Goal: Communication & Community: Answer question/provide support

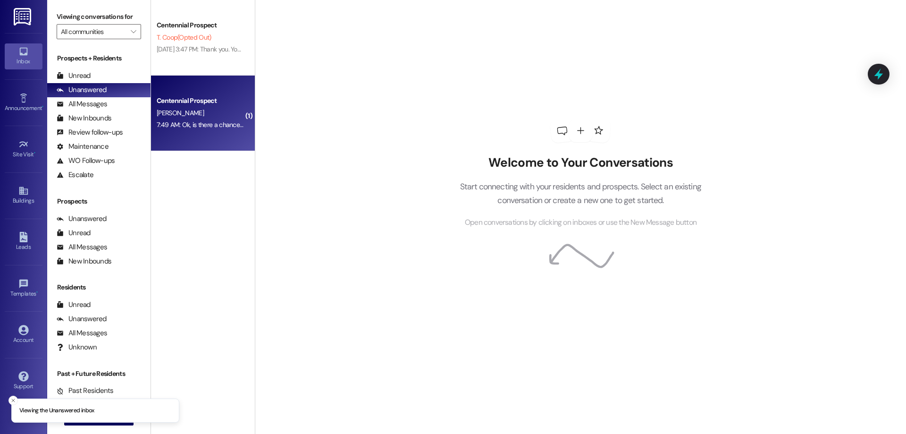
click at [178, 102] on div "Centennial Prospect" at bounding box center [200, 101] width 87 height 10
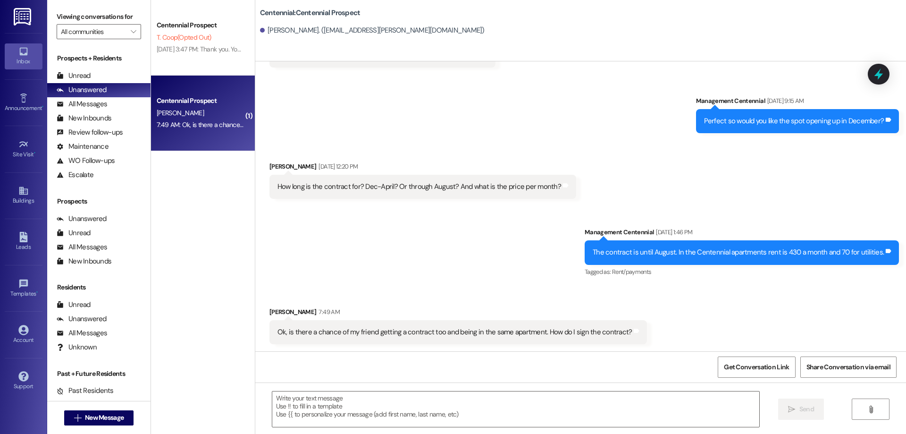
scroll to position [126, 0]
click at [389, 404] on textarea at bounding box center [515, 408] width 487 height 35
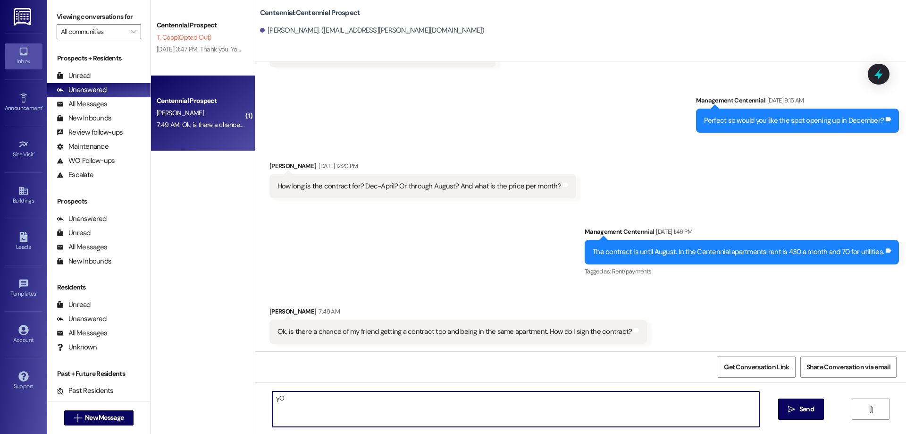
type textarea "y"
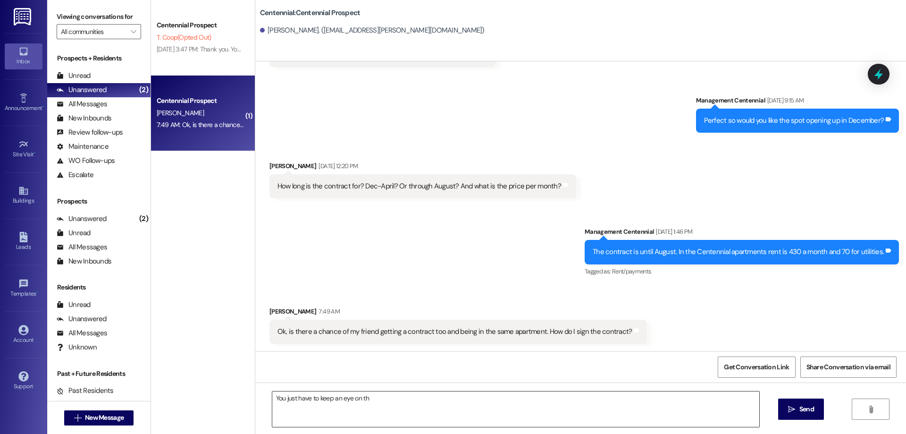
click at [385, 402] on textarea "You just have to keep an eye on th" at bounding box center [515, 408] width 487 height 35
click at [384, 402] on textarea "You just have to keep an eye on th" at bounding box center [515, 408] width 487 height 35
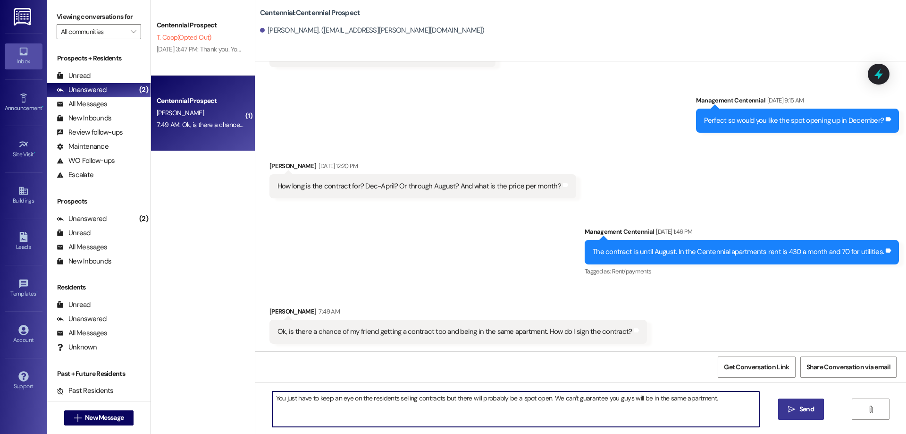
type textarea "You just have to keep an eye on the residents selling contracts but there will …"
click at [815, 415] on button " Send" at bounding box center [801, 408] width 46 height 21
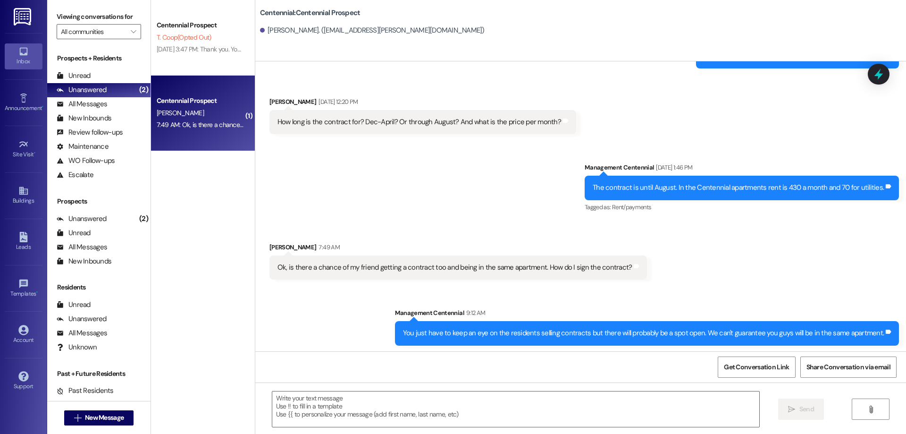
scroll to position [193, 0]
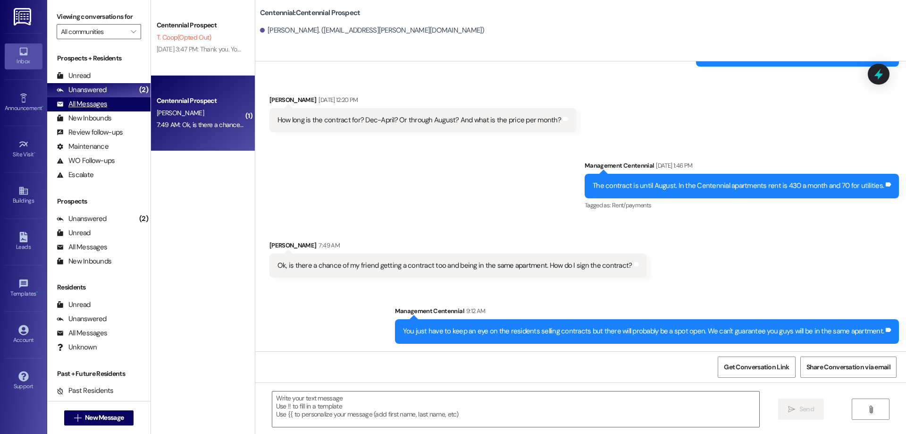
click at [96, 99] on div "All Messages (undefined)" at bounding box center [98, 104] width 103 height 14
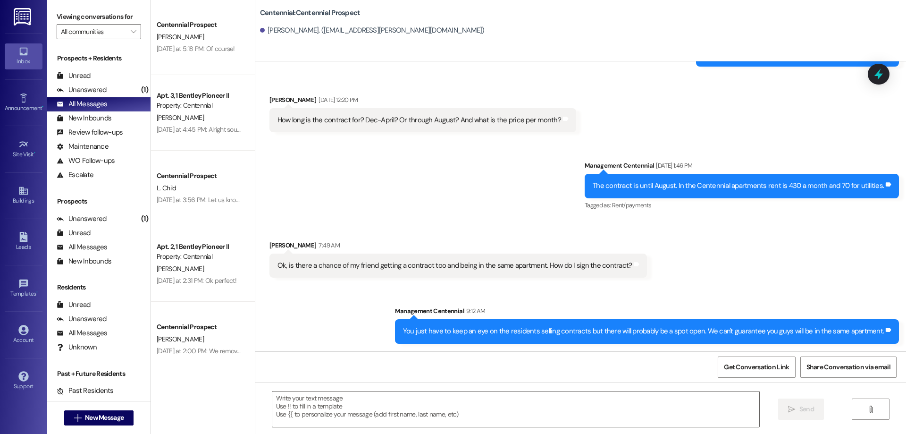
scroll to position [0, 0]
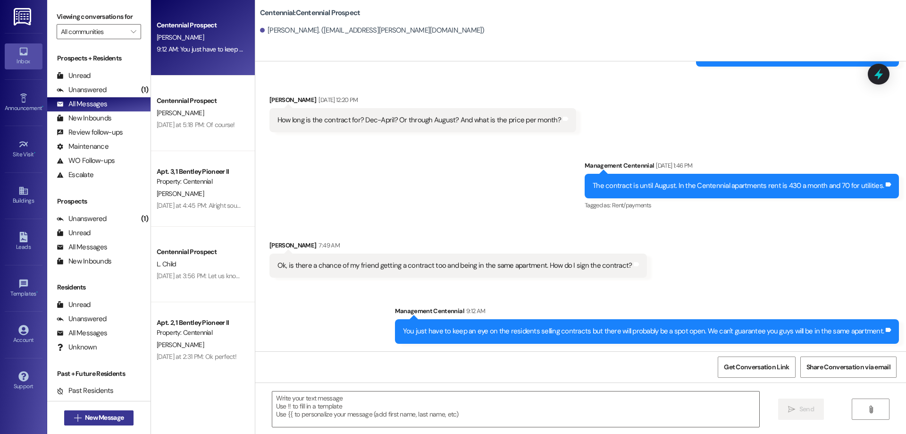
click at [112, 411] on button " New Message" at bounding box center [99, 417] width 70 height 15
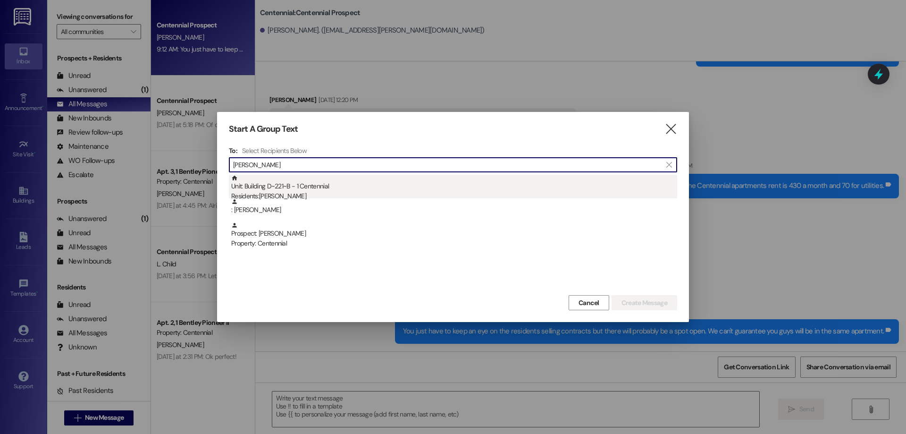
type input "judy"
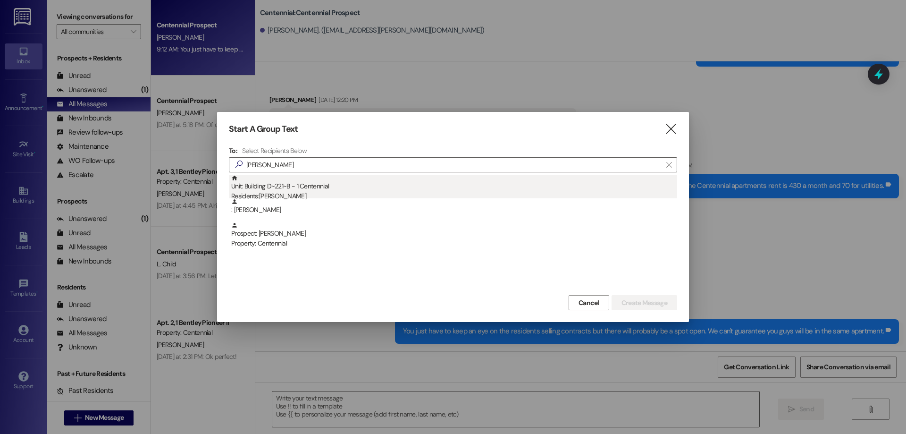
click at [304, 185] on div "Unit: Building D~221~B - 1 Centennial Residents: Judy Hinton" at bounding box center [454, 188] width 446 height 27
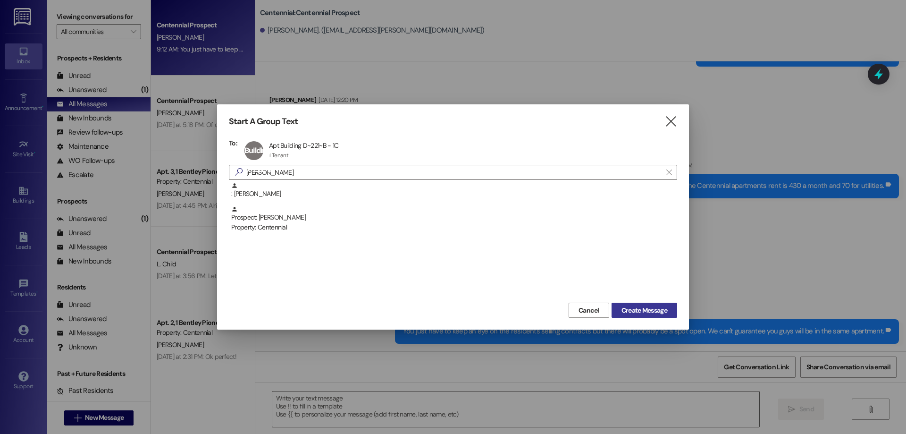
click at [648, 307] on span "Create Message" at bounding box center [644, 310] width 46 height 10
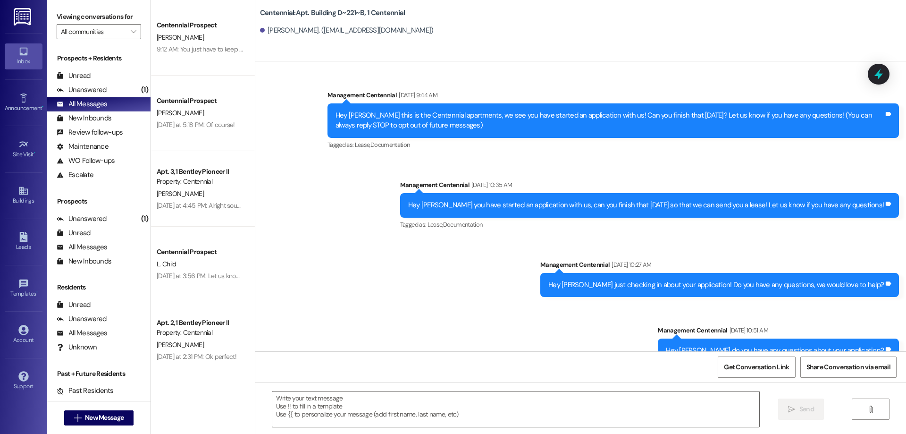
scroll to position [11616, 0]
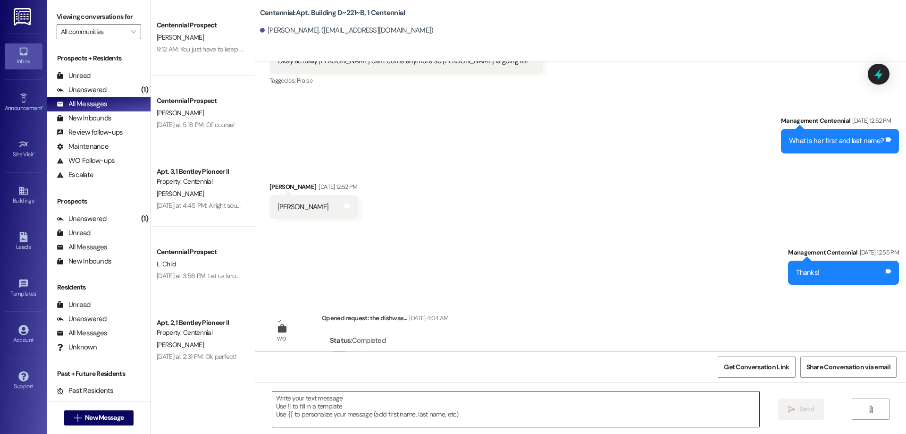
click at [352, 396] on textarea at bounding box center [515, 408] width 487 height 35
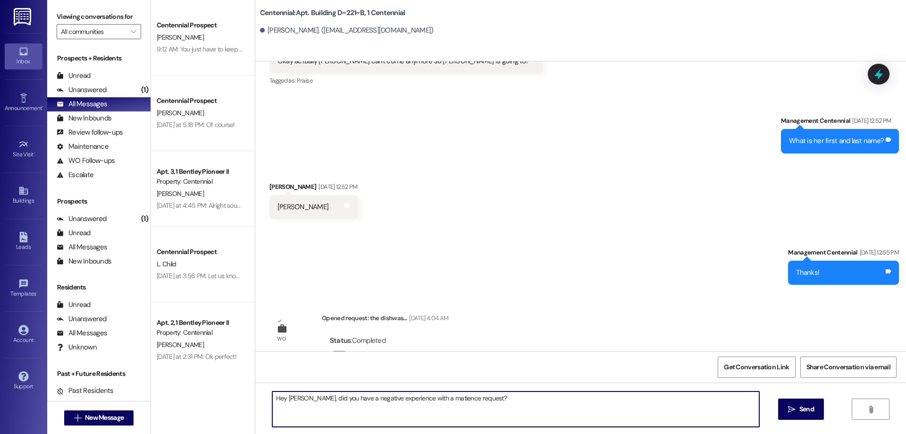
drag, startPoint x: 432, startPoint y: 397, endPoint x: 423, endPoint y: 397, distance: 9.4
click at [423, 397] on textarea "Hey Judy, did you have a negative experience with a matience request?" at bounding box center [515, 408] width 487 height 35
drag, startPoint x: 439, startPoint y: 396, endPoint x: 414, endPoint y: 397, distance: 25.0
click at [414, 397] on textarea "Hey Judy, did you have a negative experience with a matience request?" at bounding box center [515, 408] width 487 height 35
type textarea "Hey Judy, did you have a negative experience with a maintenance request?"
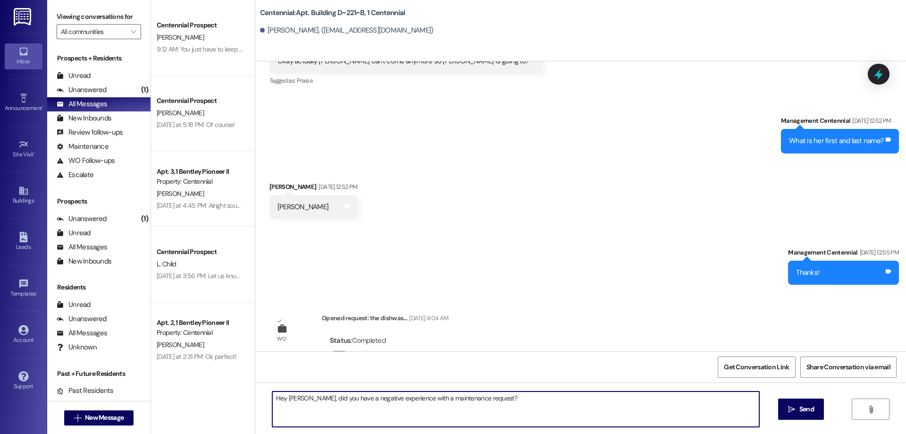
click at [446, 413] on textarea "Hey Judy, did you have a negative experience with a maintenance request?" at bounding box center [515, 408] width 487 height 35
click at [508, 405] on textarea "Hey Judy, did you have a negative experience with a maintenance request?" at bounding box center [515, 408] width 487 height 35
drag, startPoint x: 433, startPoint y: 399, endPoint x: 579, endPoint y: 397, distance: 146.8
click at [579, 397] on textarea "Hey Judy, did you have a negative experience with a maintenance request?" at bounding box center [515, 408] width 487 height 35
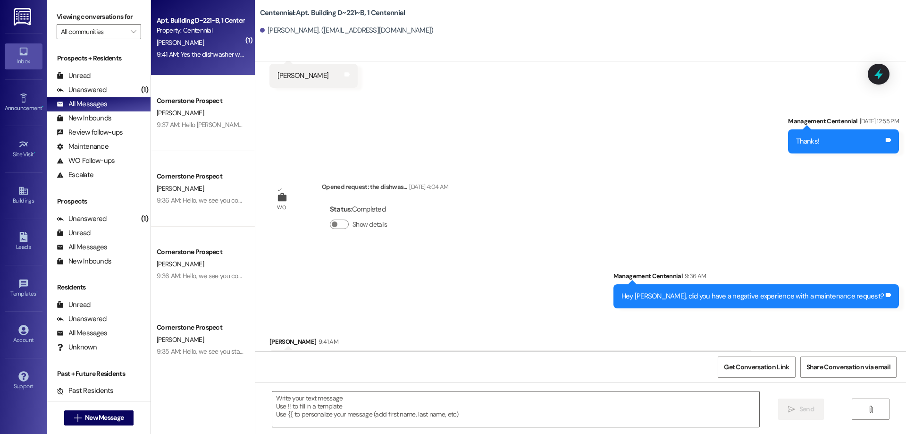
scroll to position [11747, 0]
click at [358, 389] on div " Send " at bounding box center [580, 417] width 651 height 71
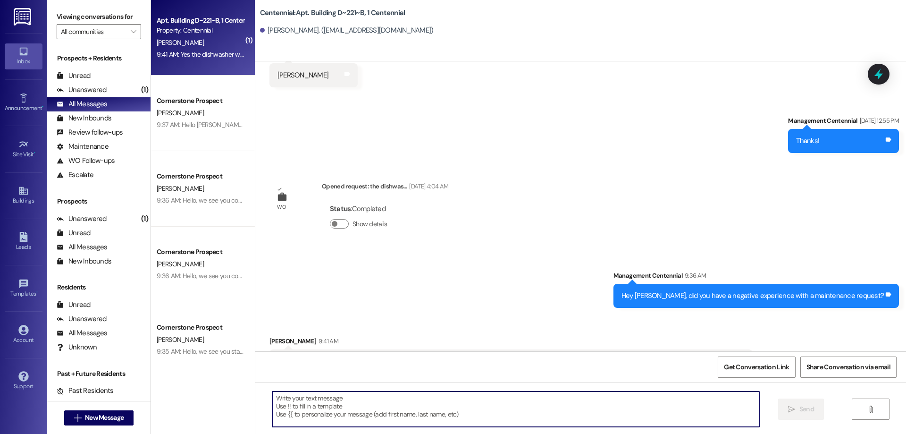
click at [358, 408] on textarea at bounding box center [515, 408] width 487 height 35
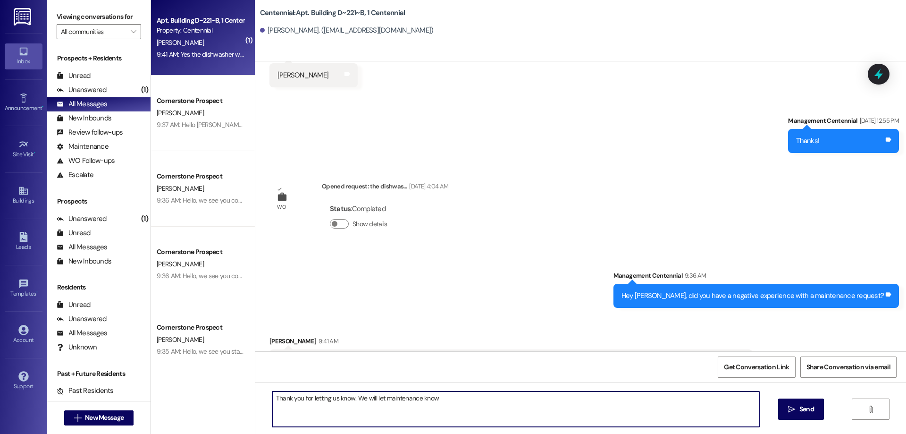
type textarea "Thank you for letting us know. We will let maintenance know!"
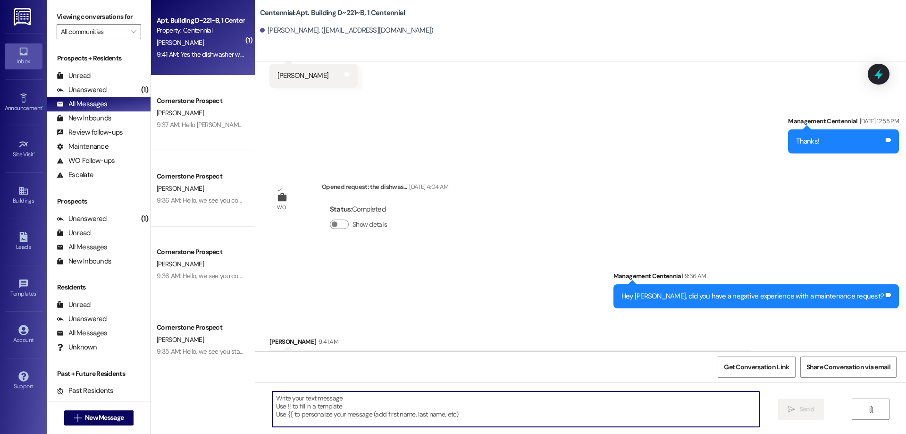
scroll to position [11813, 0]
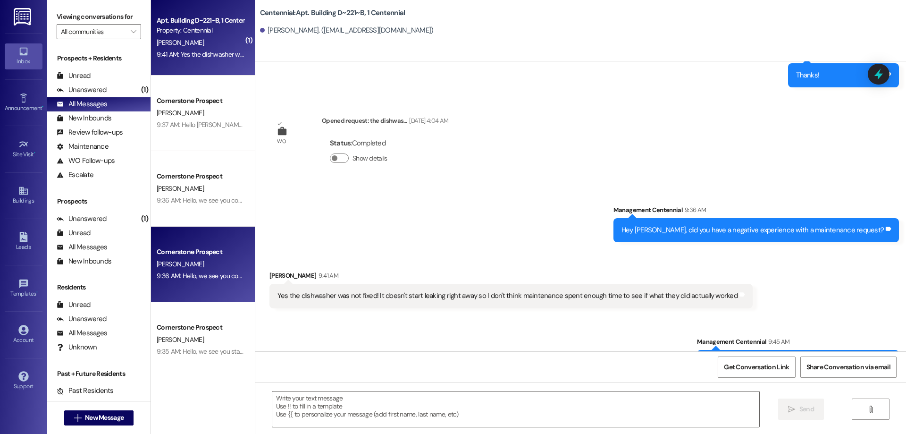
click at [231, 252] on div "Cornerstone Prospect" at bounding box center [200, 252] width 87 height 10
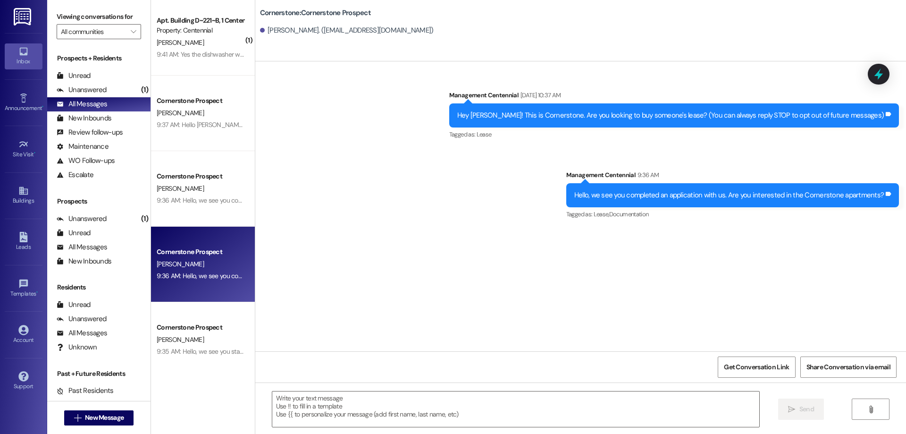
scroll to position [0, 0]
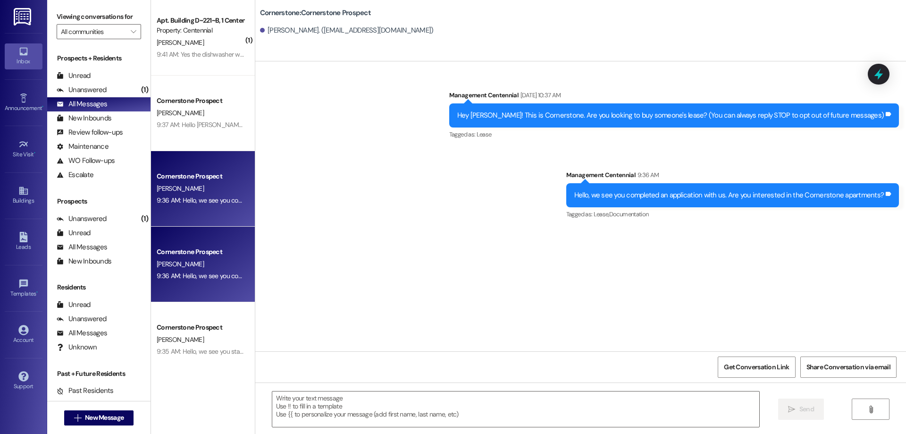
click at [229, 211] on div "Cornerstone Prospect K. Deibel 9:36 AM: Hello, we see you completed an applicat…" at bounding box center [203, 189] width 104 height 76
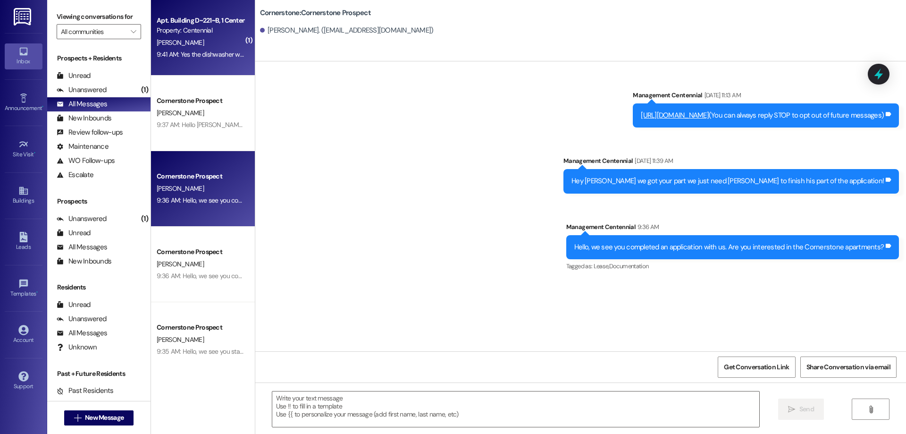
click at [230, 56] on div "9:41 AM: Yes the dishwasher was not fixed! It doesn't start leaking right away …" at bounding box center [379, 54] width 445 height 8
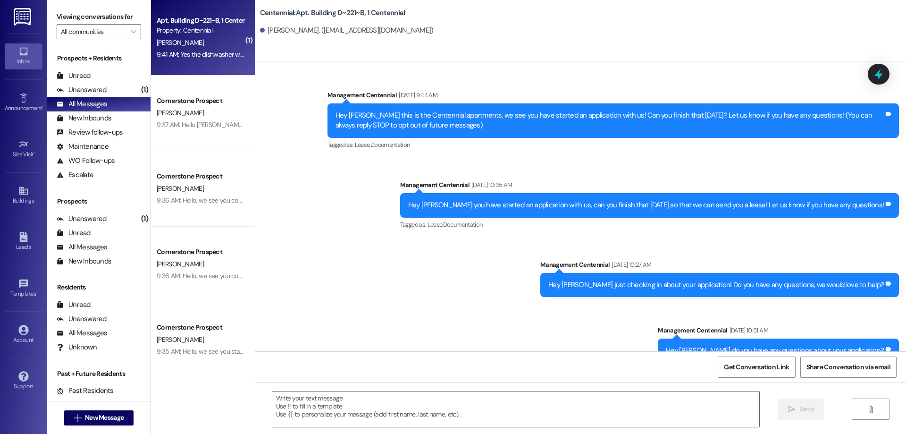
scroll to position [11855, 0]
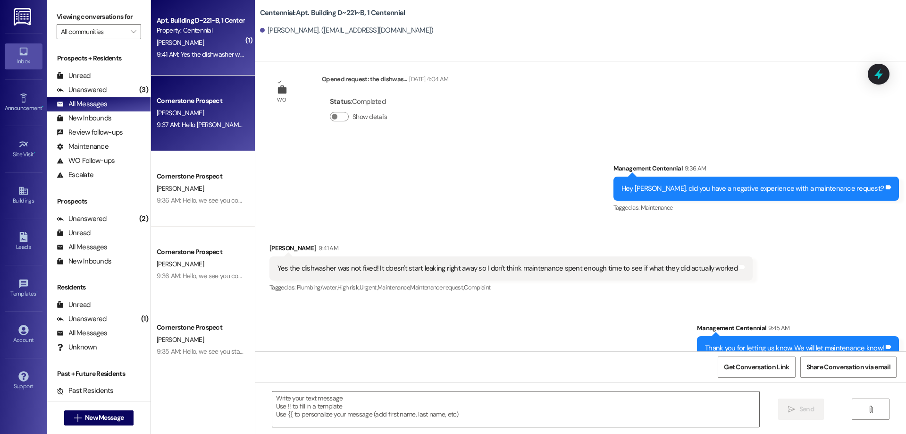
click at [235, 129] on div "Cornerstone Prospect J. Paredes 9:37 AM: Hello Janlois, we see you completed an…" at bounding box center [203, 114] width 104 height 76
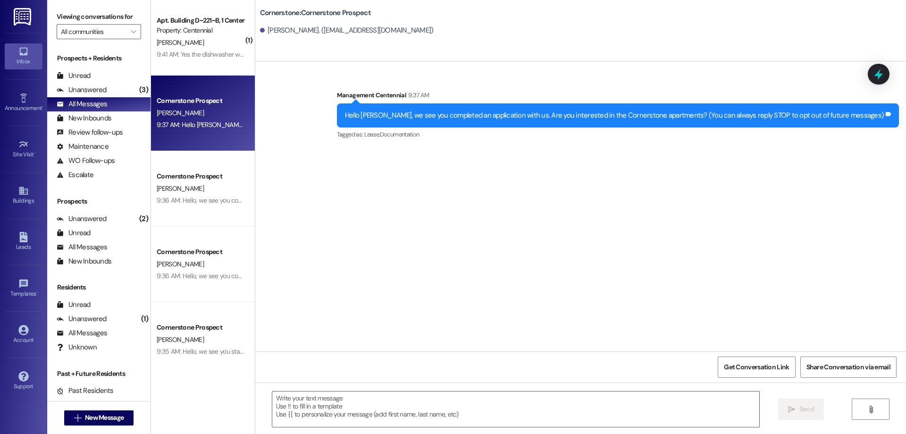
scroll to position [0, 0]
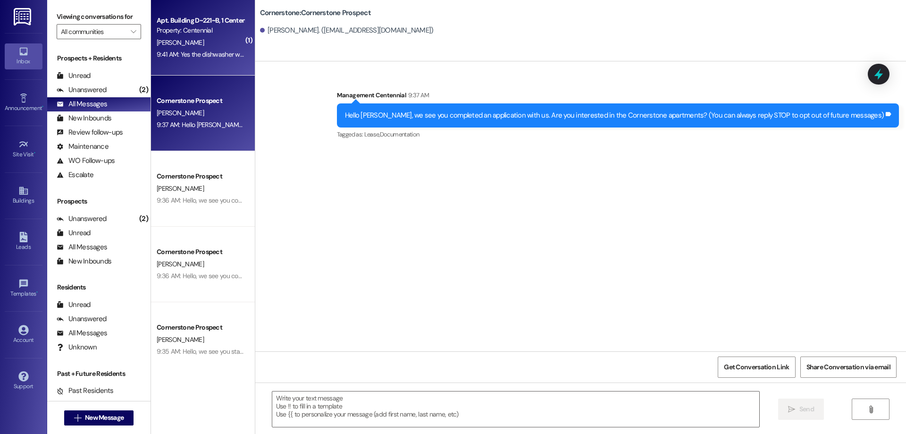
click at [177, 61] on div "Apt. Building D~221~B, 1 Centennial Property: Centennial J. Hinton 9:41 AM: Yes…" at bounding box center [203, 38] width 104 height 76
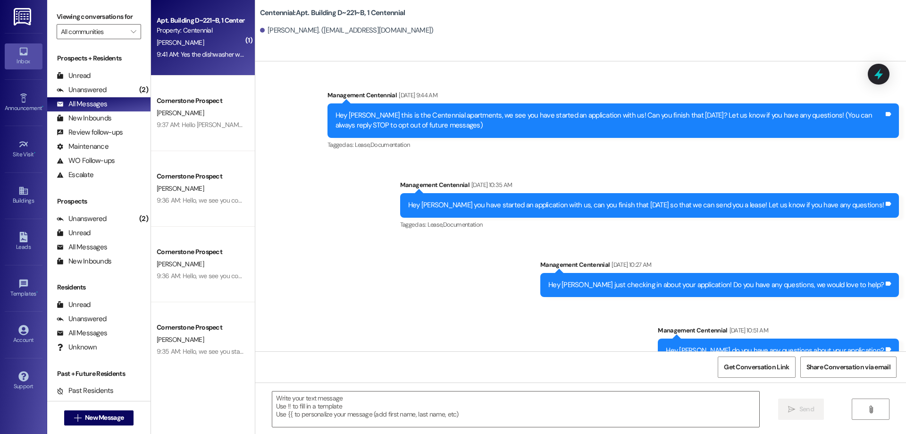
scroll to position [11855, 0]
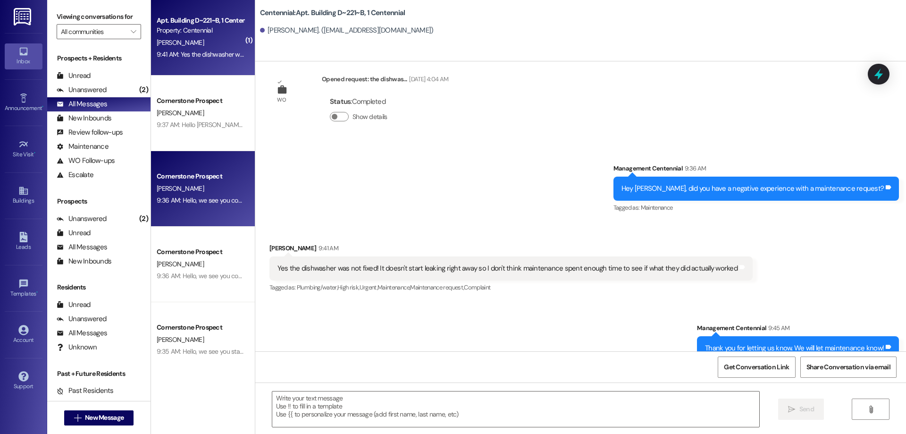
click at [225, 184] on div "K. Deibel" at bounding box center [200, 189] width 89 height 12
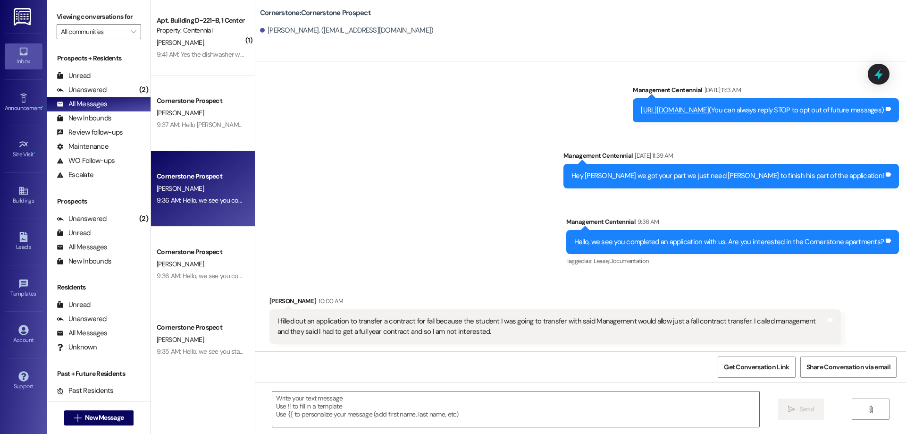
scroll to position [5, 0]
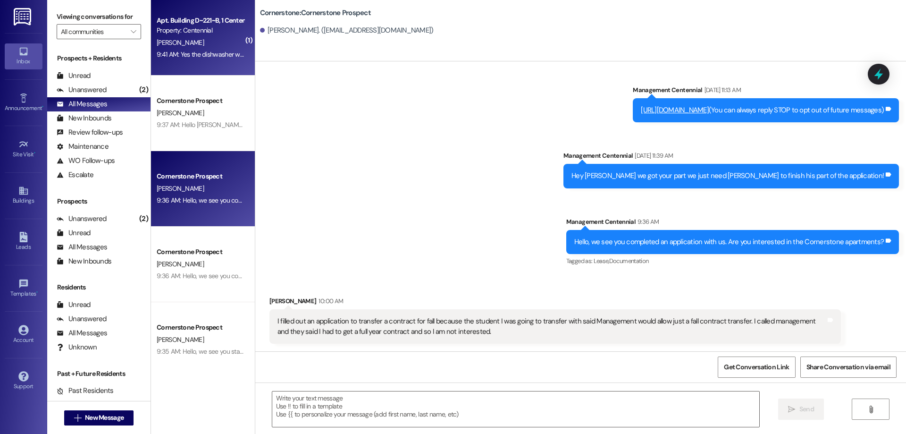
click at [200, 37] on div "J. Hinton" at bounding box center [200, 43] width 89 height 12
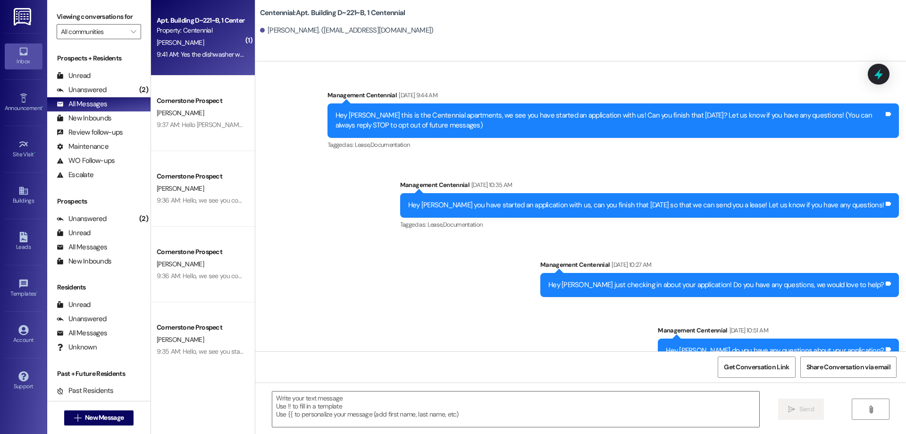
scroll to position [11855, 0]
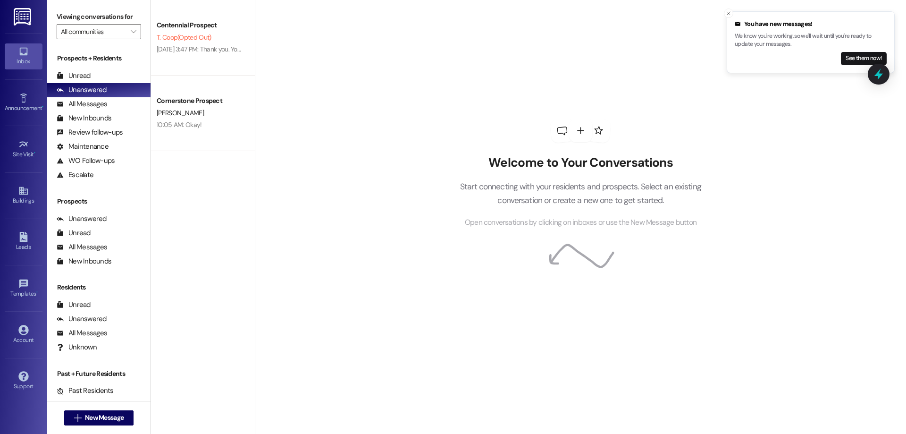
click at [864, 66] on li "You have new messages! We know you're working, so we'll wait until you're ready…" at bounding box center [811, 42] width 168 height 62
click at [869, 64] on div at bounding box center [879, 74] width 22 height 21
click at [868, 61] on button "See them now!" at bounding box center [864, 58] width 46 height 13
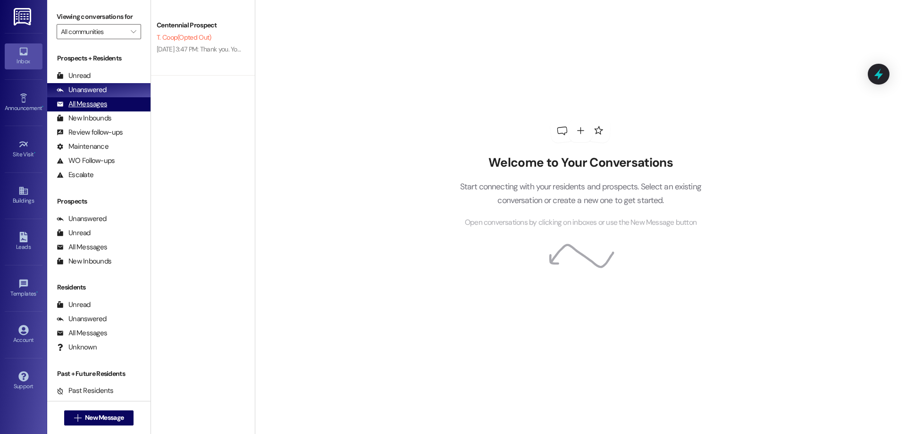
click at [96, 105] on div "All Messages" at bounding box center [82, 104] width 50 height 10
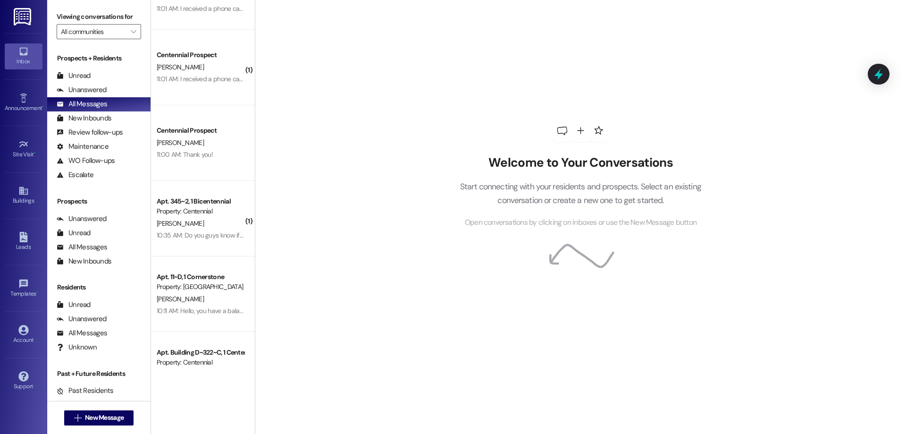
scroll to position [94, 0]
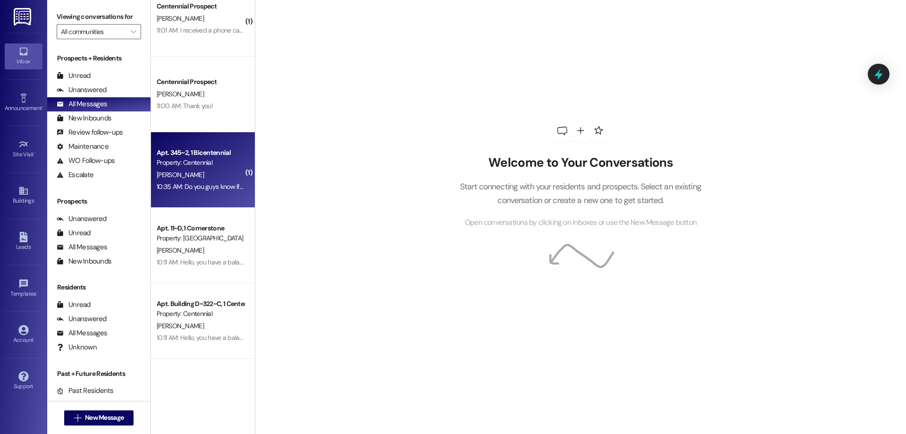
click at [221, 195] on div "Apt. 345~2, 1 Bicentennial Property: Centennial K. Devey 10:35 AM: Do you guys …" at bounding box center [203, 170] width 104 height 76
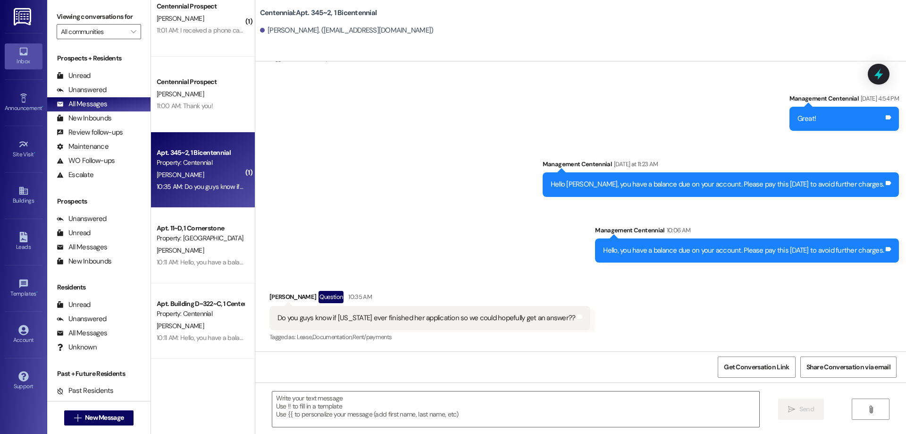
scroll to position [2803, 0]
click at [335, 405] on textarea at bounding box center [515, 408] width 487 height 35
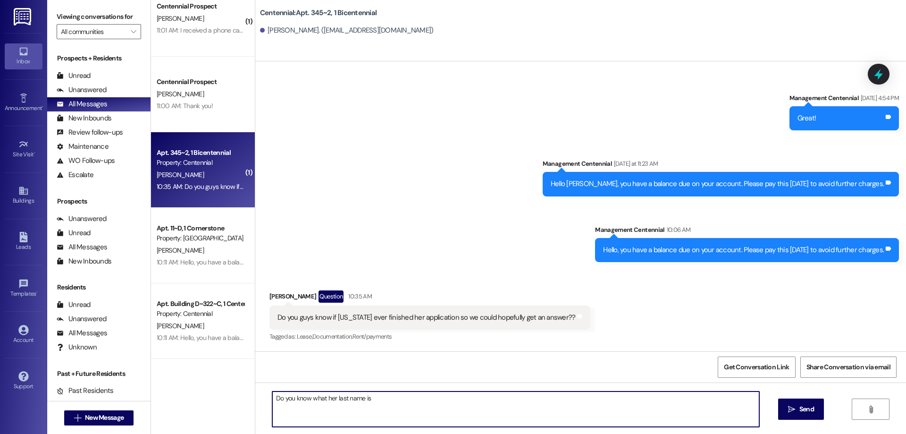
type textarea "Do you know what her last name is?"
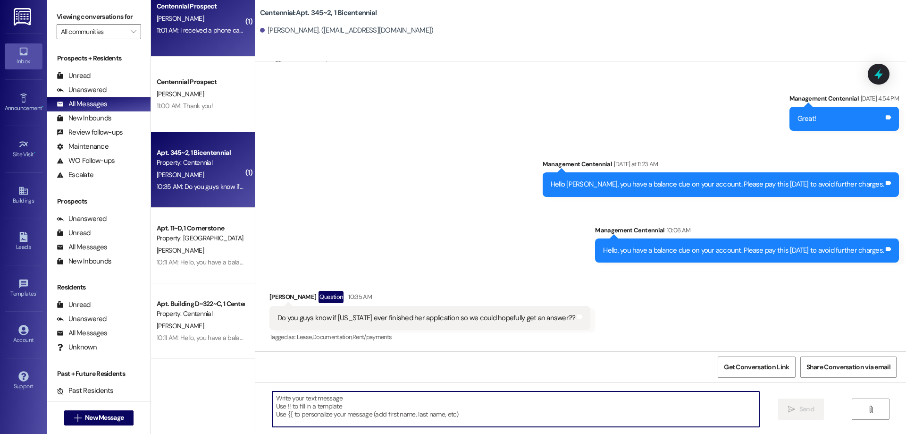
click at [199, 44] on div "Centennial Prospect J. Pace 11:01 AM: I received a phone call yesterday saying …" at bounding box center [203, 19] width 104 height 76
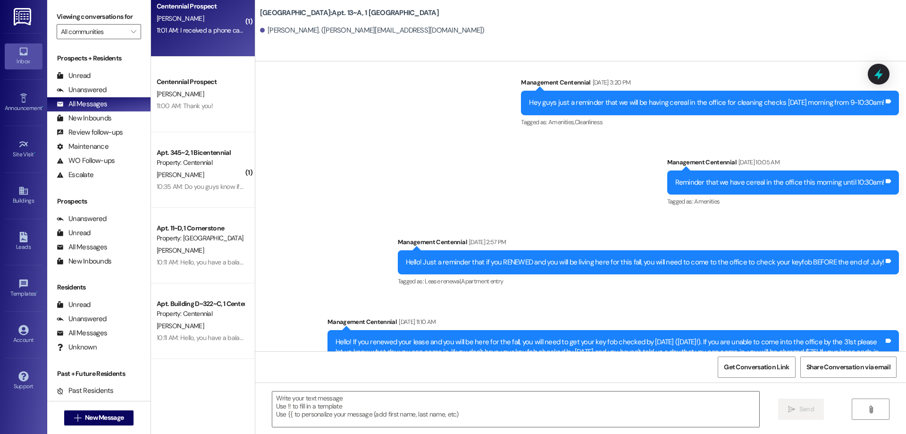
scroll to position [3938, 0]
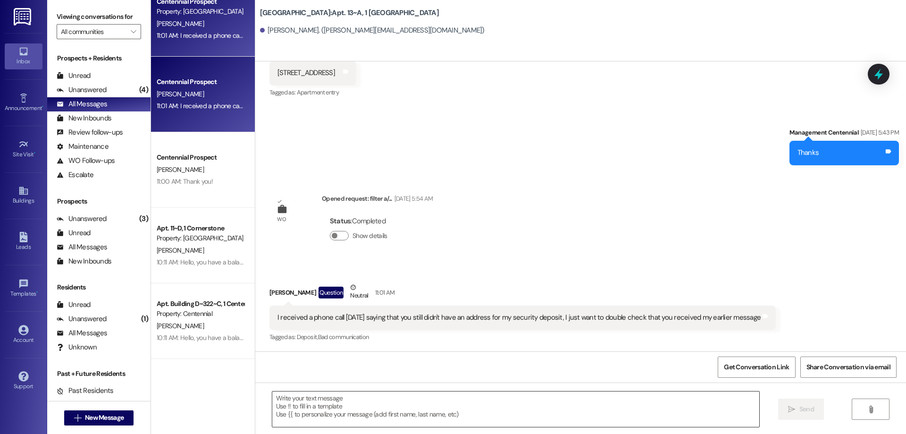
click at [310, 405] on textarea at bounding box center [515, 408] width 487 height 35
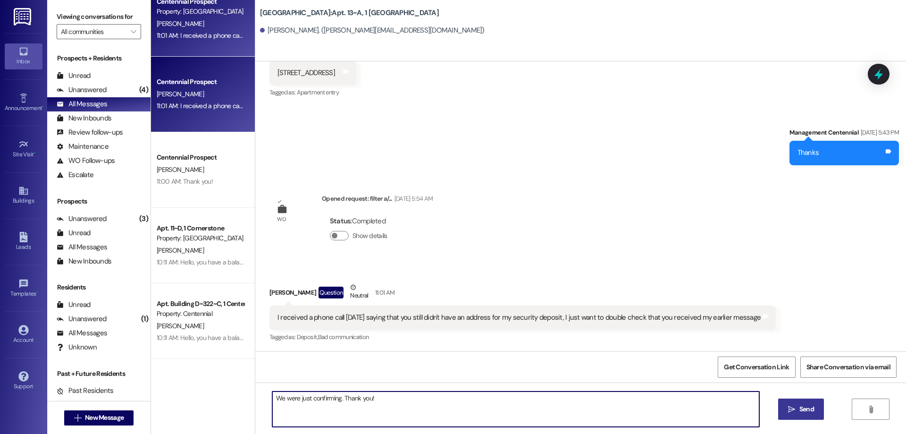
type textarea "We were just confirming. Thank you!"
click at [818, 406] on button " Send" at bounding box center [801, 408] width 46 height 21
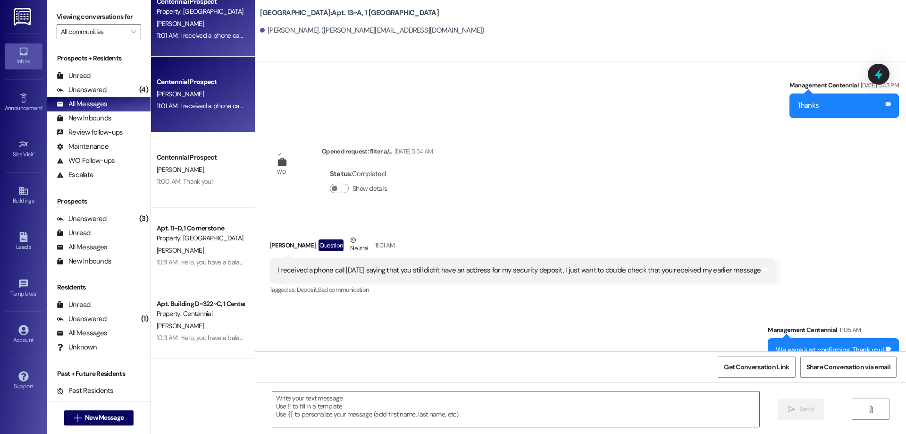
scroll to position [236, 0]
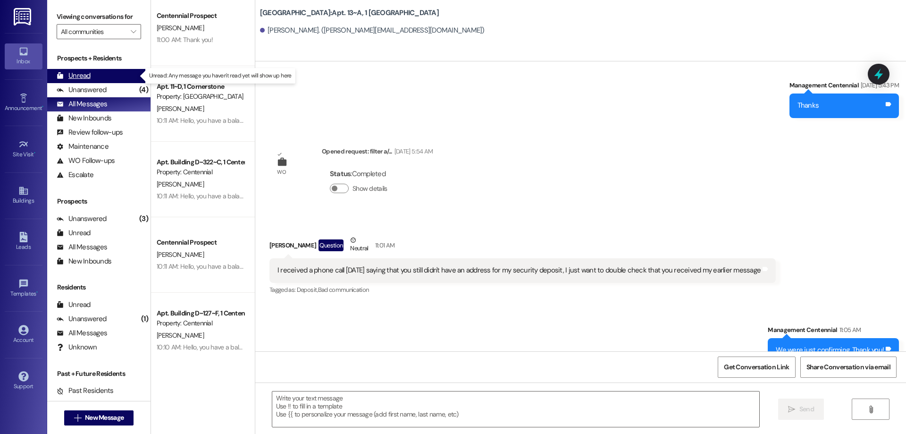
click at [114, 78] on div "Unread (0)" at bounding box center [98, 76] width 103 height 14
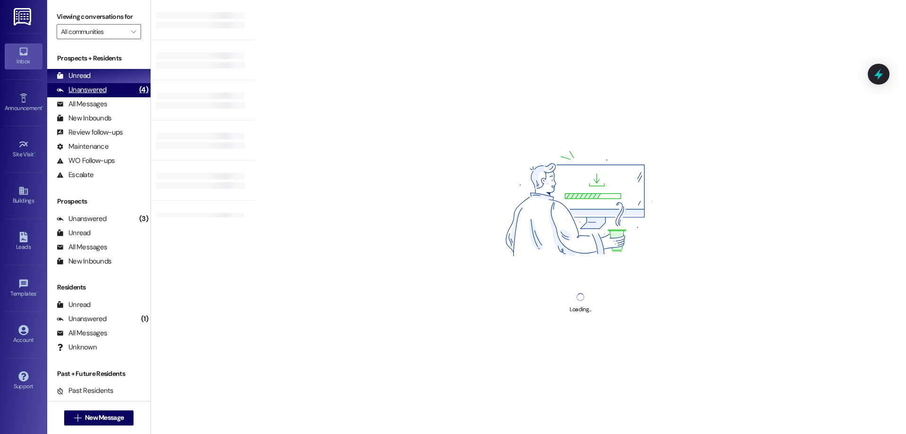
click at [109, 85] on div "Unanswered (4)" at bounding box center [98, 90] width 103 height 14
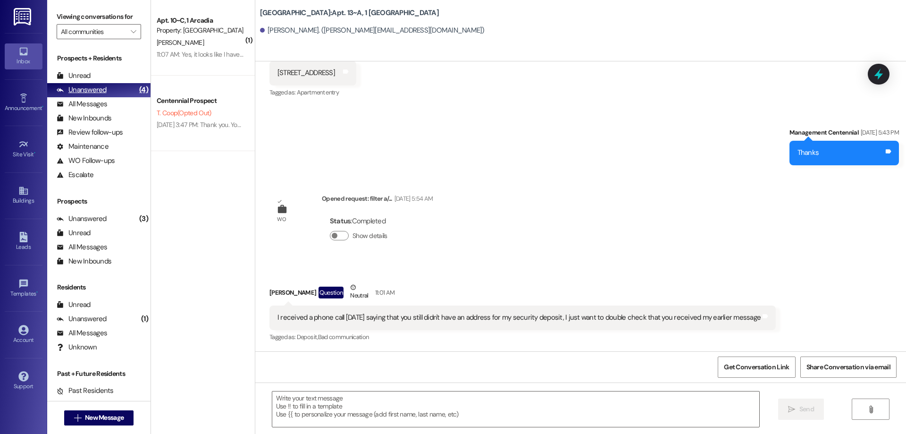
scroll to position [3938, 0]
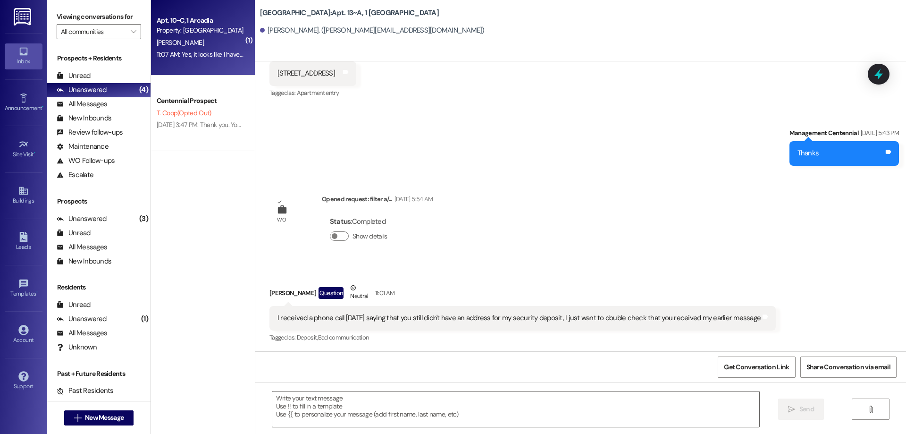
click at [176, 45] on span "[PERSON_NAME]" at bounding box center [180, 42] width 47 height 8
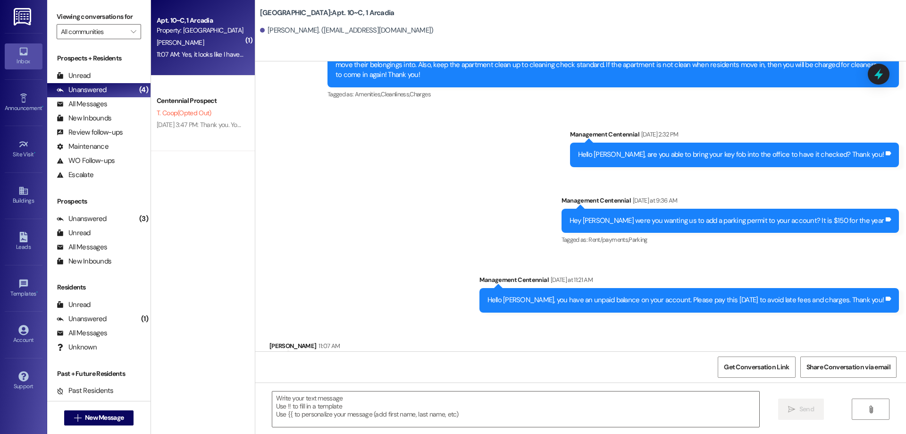
scroll to position [8511, 0]
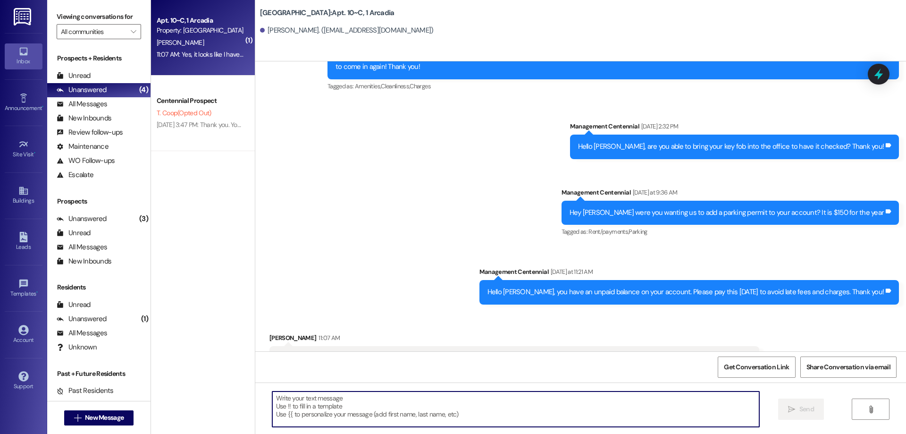
click at [292, 411] on textarea at bounding box center [515, 408] width 487 height 35
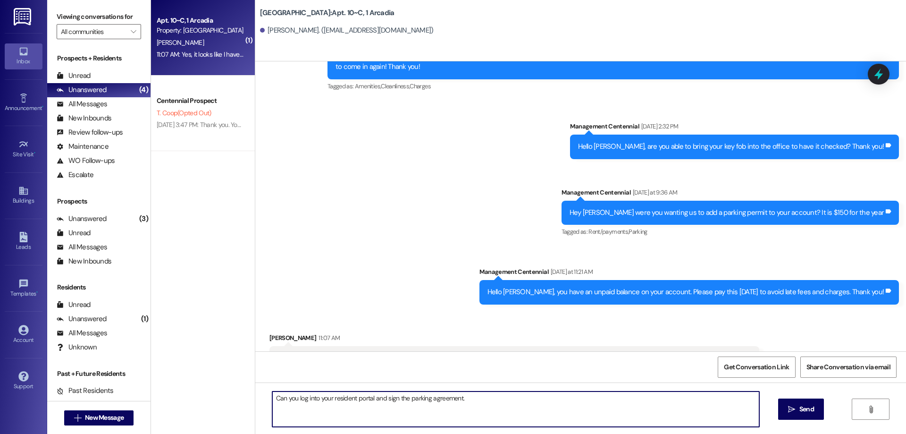
type textarea "Can you log into your resident portal and sign the parking agreement."
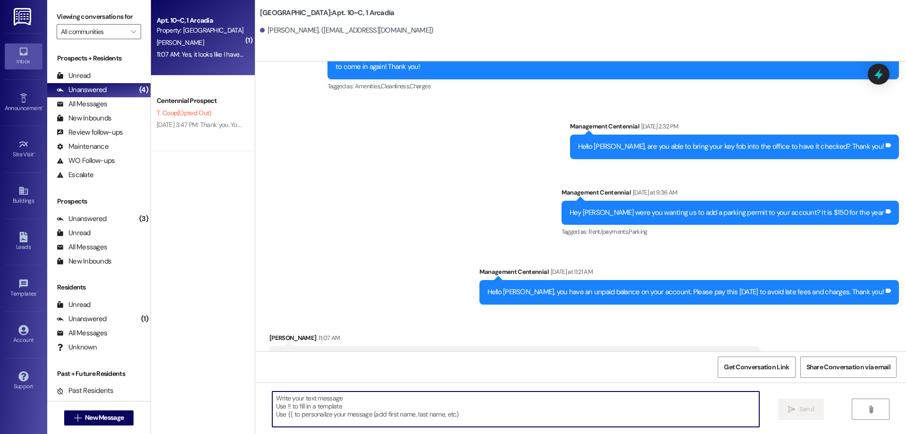
scroll to position [8511, 0]
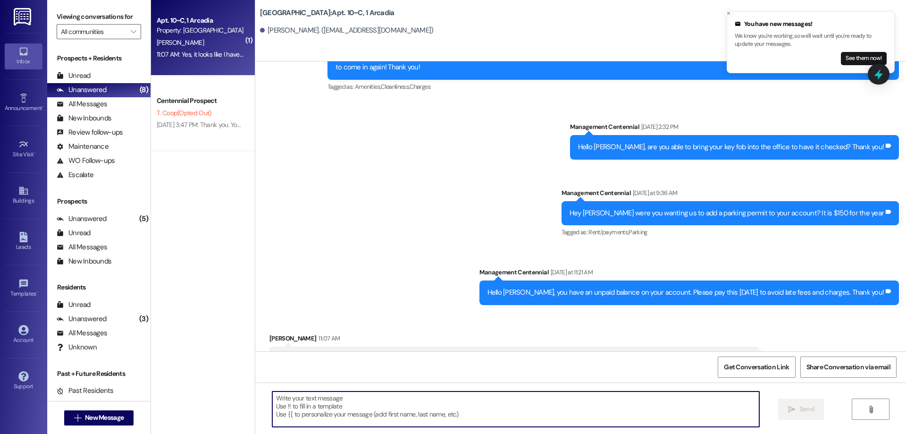
click at [866, 56] on button "See them now!" at bounding box center [864, 58] width 46 height 13
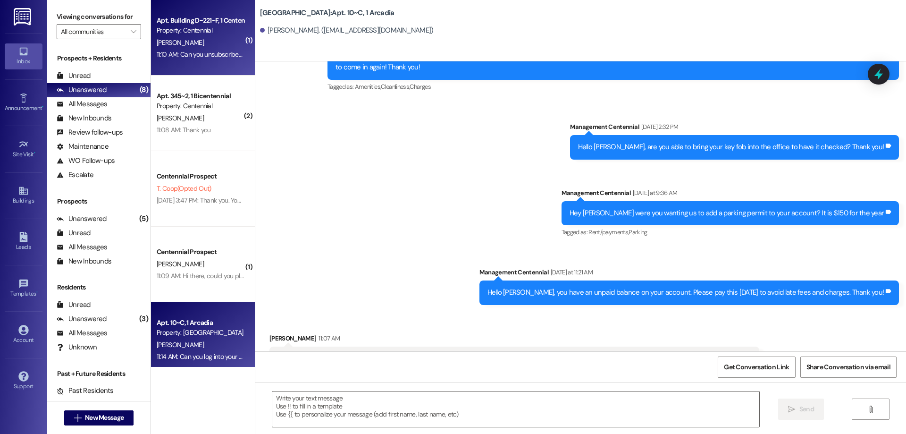
click at [206, 34] on div "Property: Centennial" at bounding box center [200, 30] width 87 height 10
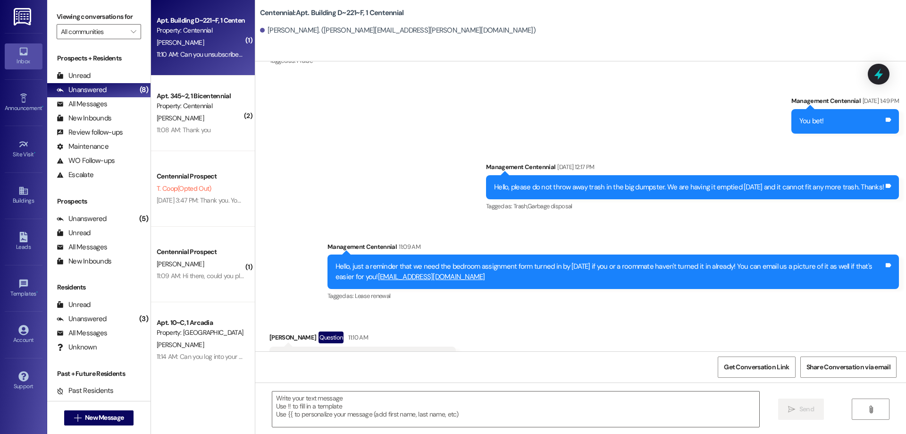
scroll to position [5687, 0]
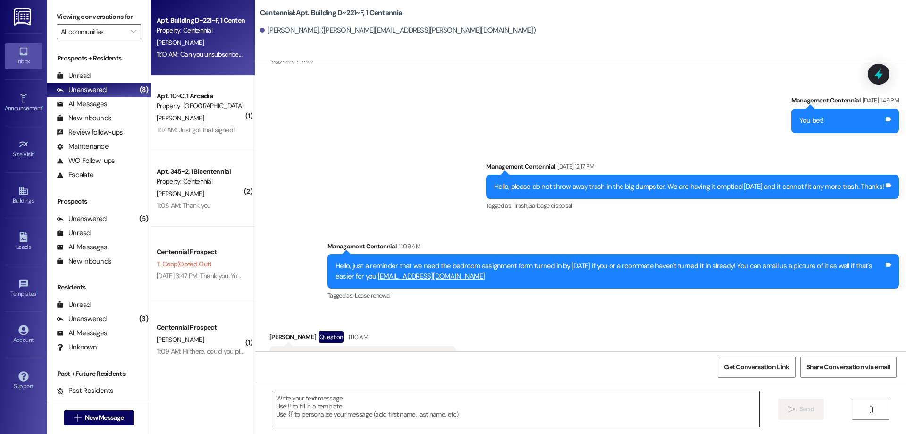
click at [362, 408] on textarea at bounding box center [515, 408] width 487 height 35
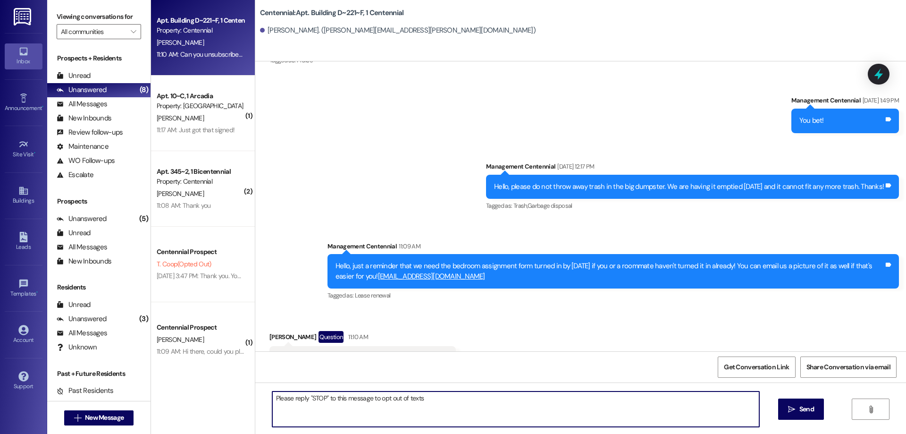
type textarea "Please reply "STOP" to this message to opt out of texts."
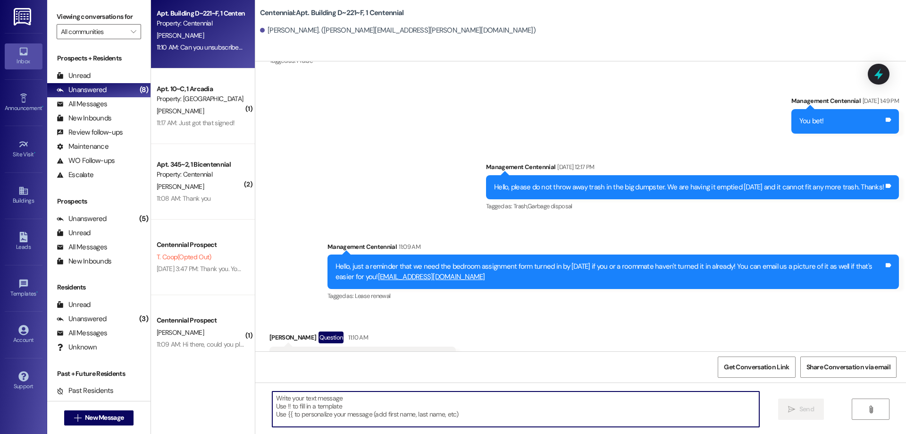
scroll to position [11, 0]
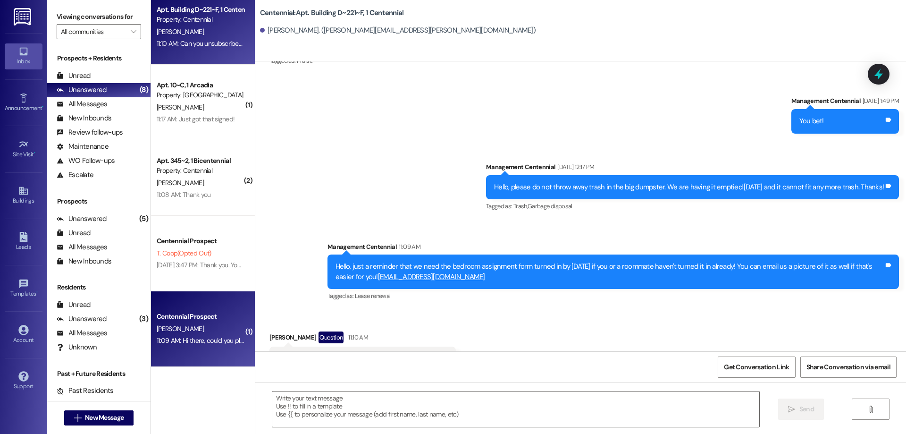
click at [208, 332] on div "[PERSON_NAME]" at bounding box center [200, 329] width 89 height 12
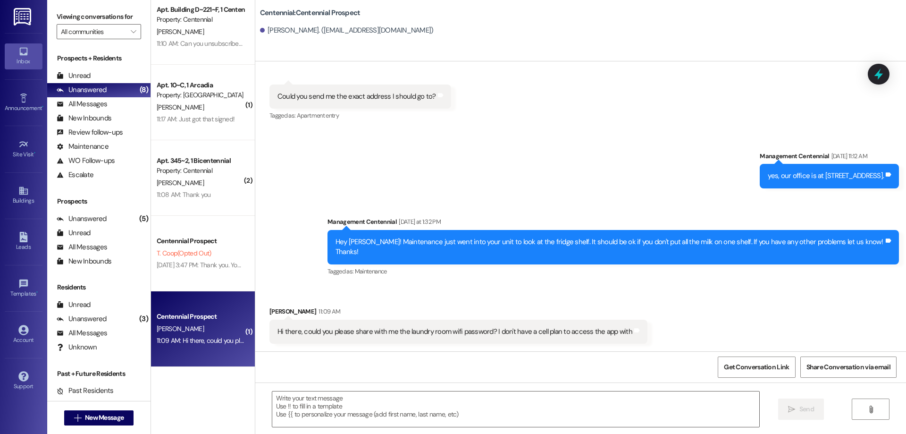
scroll to position [872, 0]
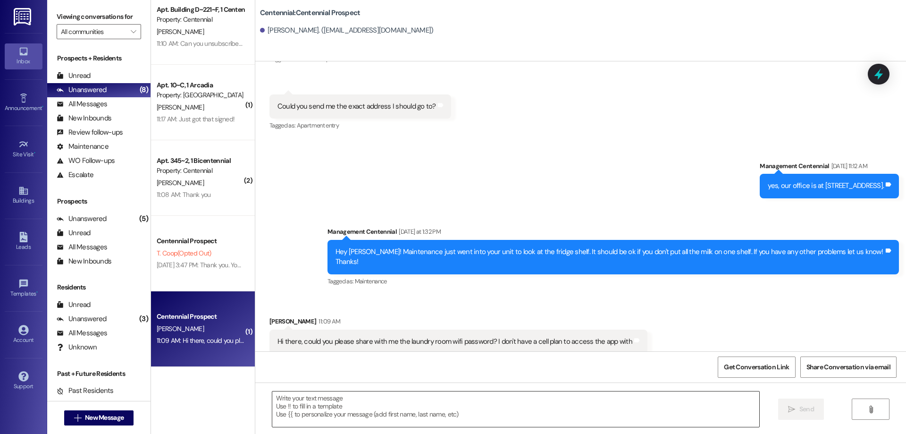
click at [337, 411] on textarea at bounding box center [515, 408] width 487 height 35
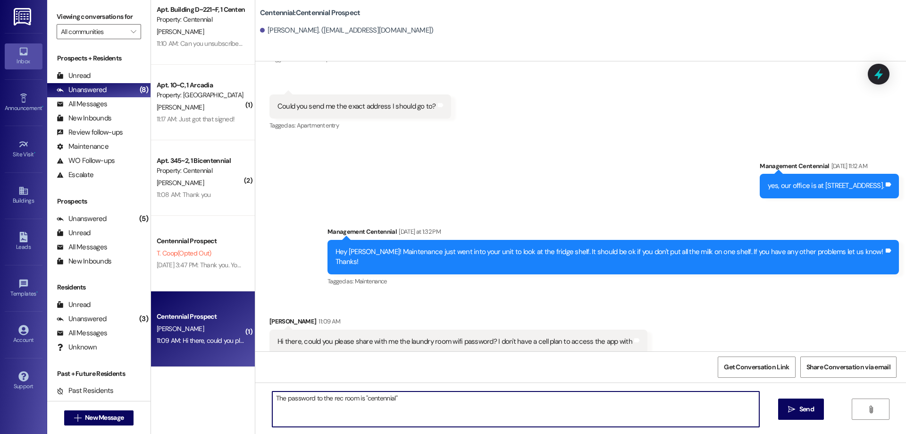
type textarea "The password to the rec room is "centennial""
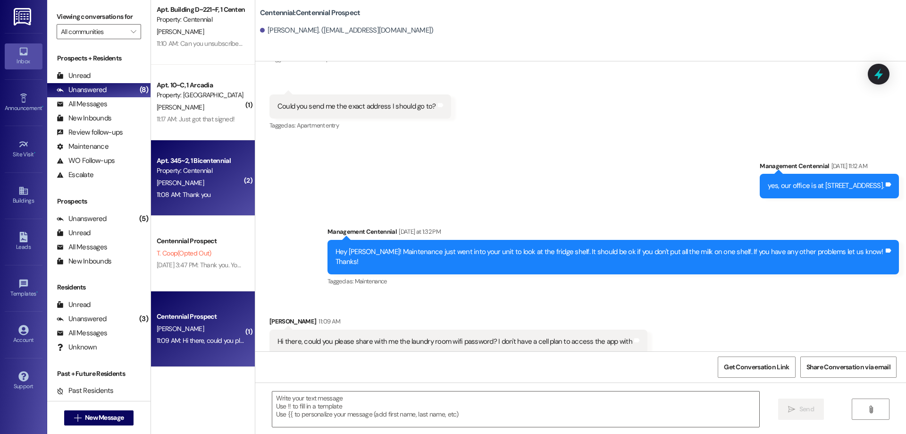
click at [202, 167] on div "Property: Centennial" at bounding box center [200, 171] width 87 height 10
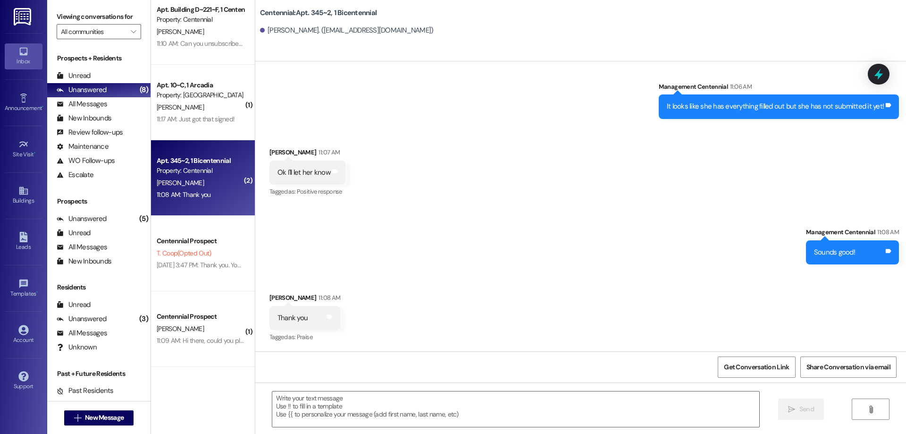
scroll to position [3225, 0]
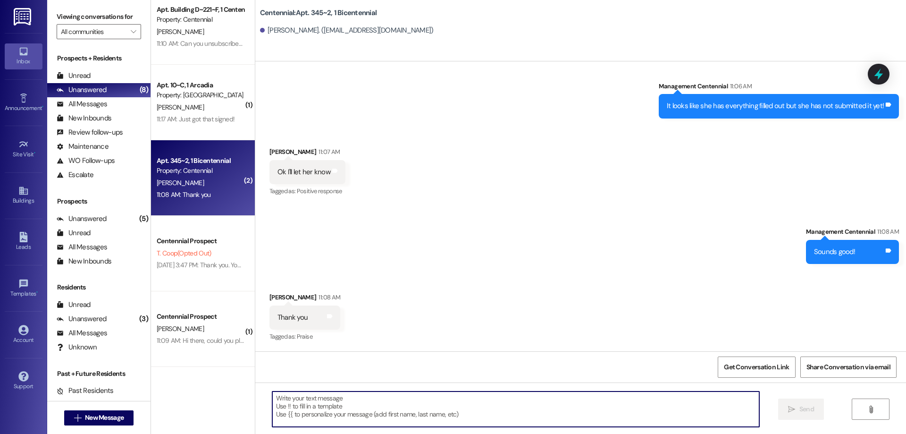
click at [397, 424] on textarea at bounding box center [515, 408] width 487 height 35
type textarea "No problem!"
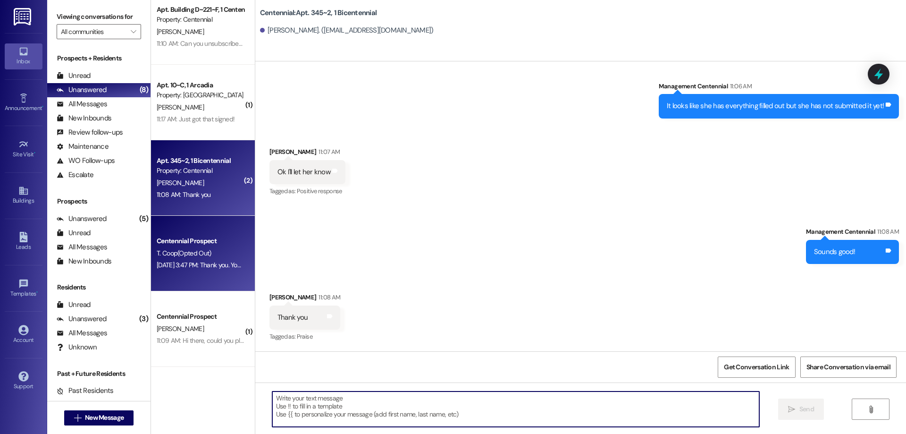
scroll to position [3225, 0]
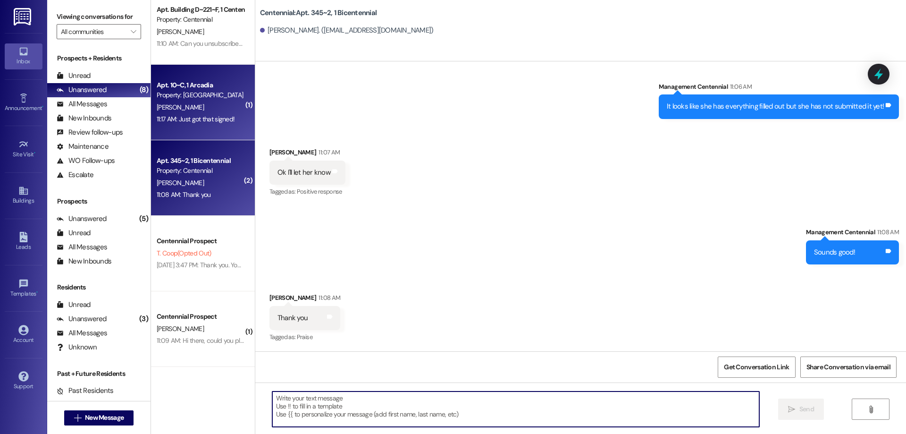
click at [212, 126] on div "Apt. 10~C, 1 Arcadia Property: Arcadia G. Jensen 11:17 AM: Just got that signed…" at bounding box center [203, 103] width 104 height 76
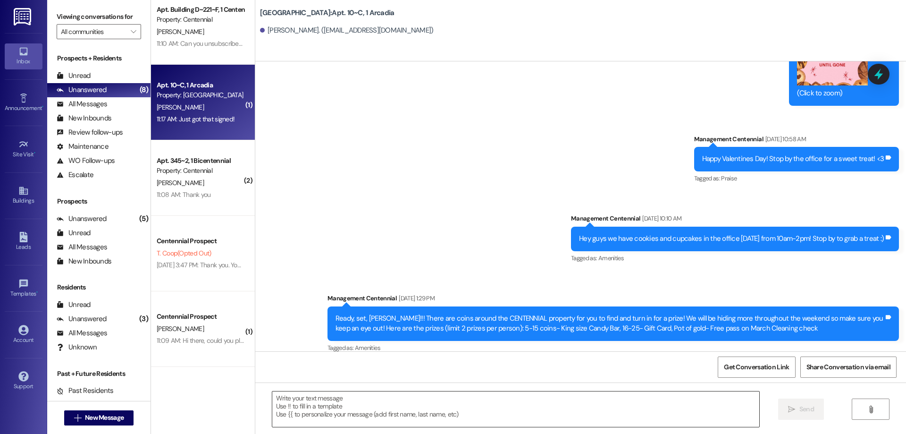
scroll to position [8670, 0]
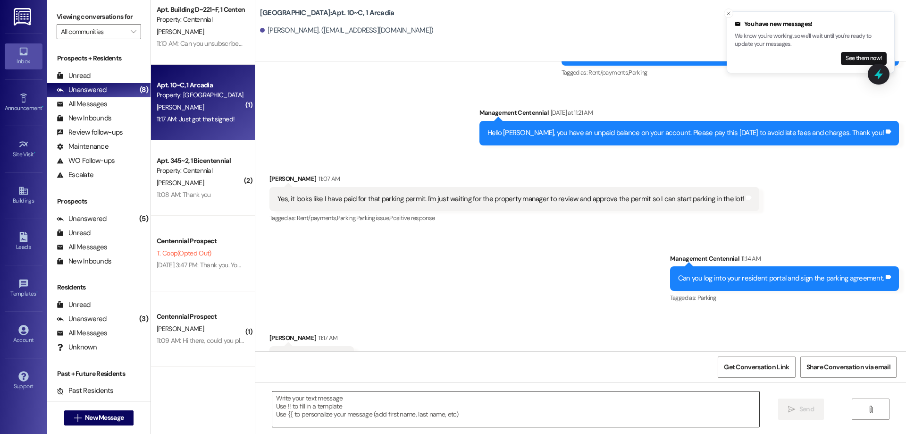
click at [348, 416] on textarea at bounding box center [515, 408] width 487 height 35
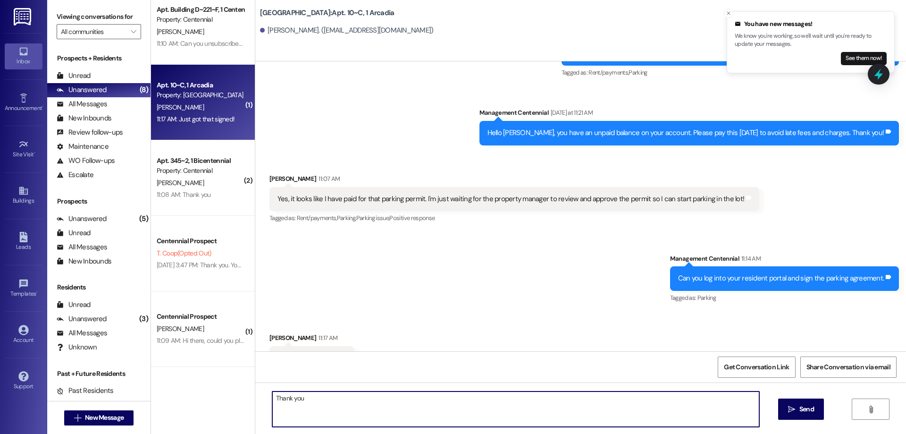
type textarea "Thank you!"
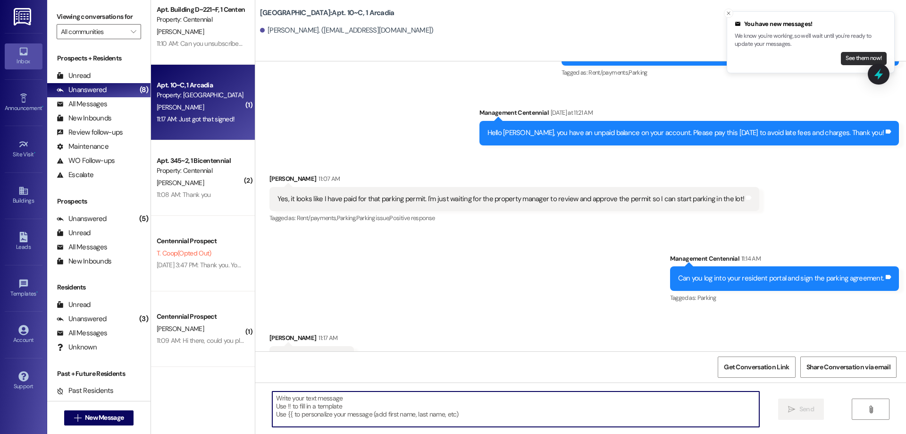
click at [847, 54] on button "See them now!" at bounding box center [864, 58] width 46 height 13
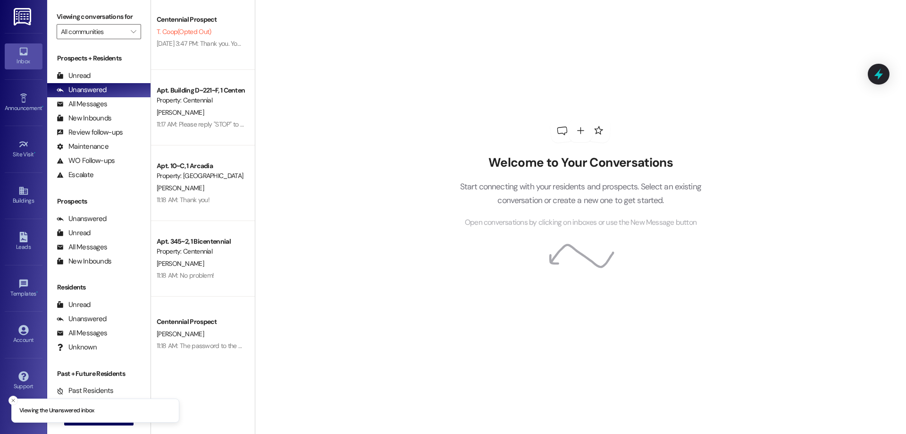
scroll to position [11, 0]
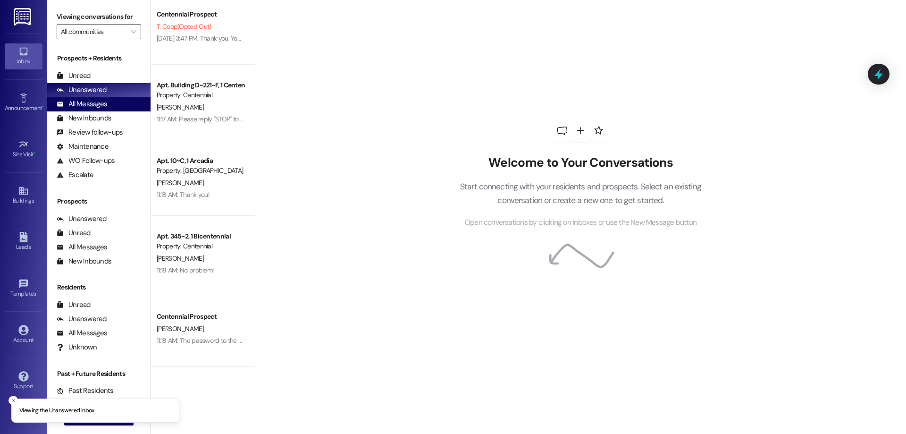
click at [95, 98] on div "All Messages (undefined)" at bounding box center [98, 104] width 103 height 14
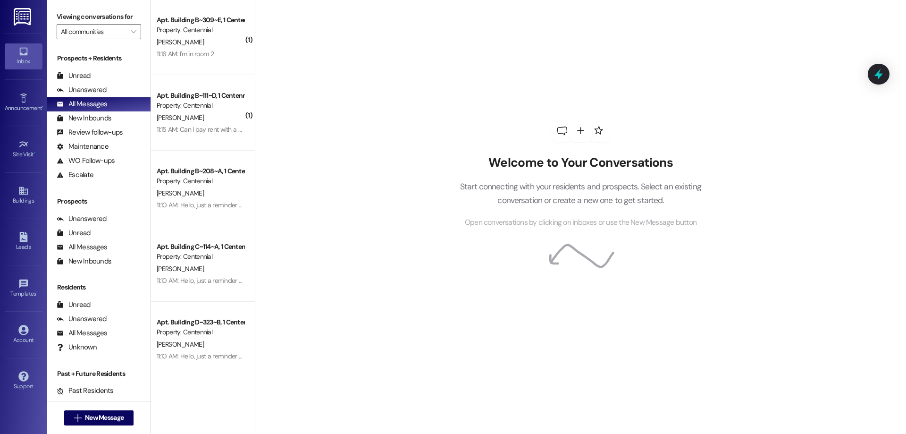
scroll to position [378, 0]
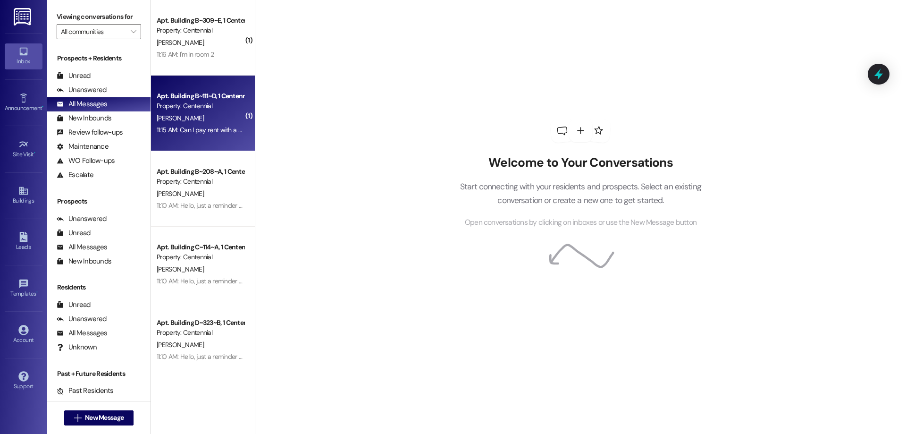
click at [212, 137] on div "Apt. Building B~111~D, 1 Centennial Property: Centennial [PERSON_NAME] 11:15 AM…" at bounding box center [203, 114] width 104 height 76
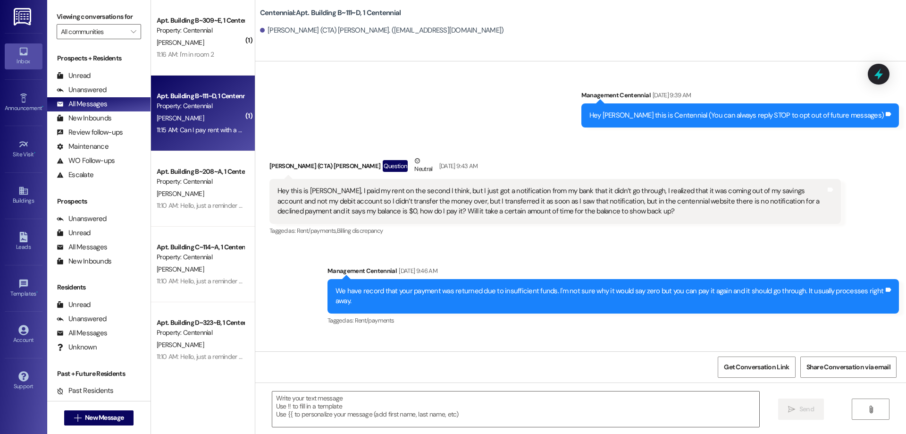
scroll to position [2450, 0]
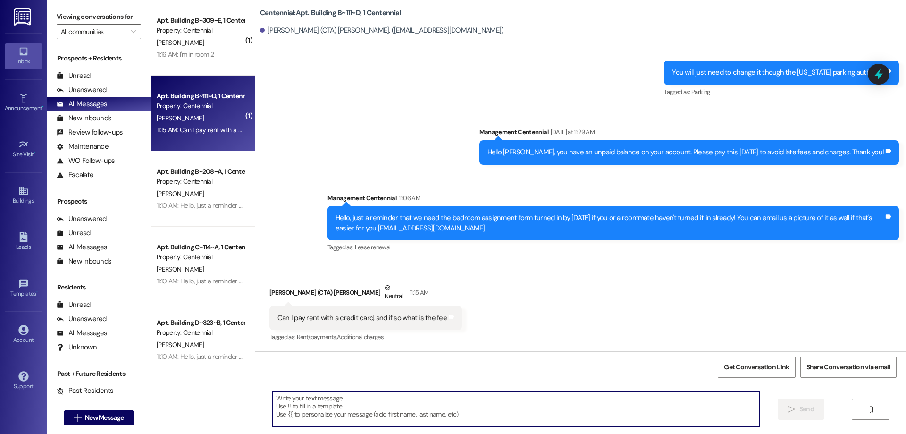
click at [462, 404] on textarea at bounding box center [515, 408] width 487 height 35
type textarea "I"
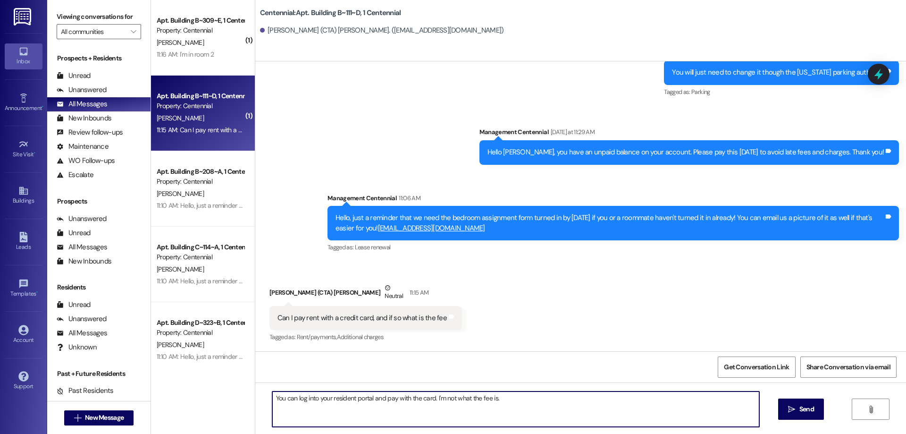
type textarea "You can log into your resident portal and pay with the card. I'm not what the f…"
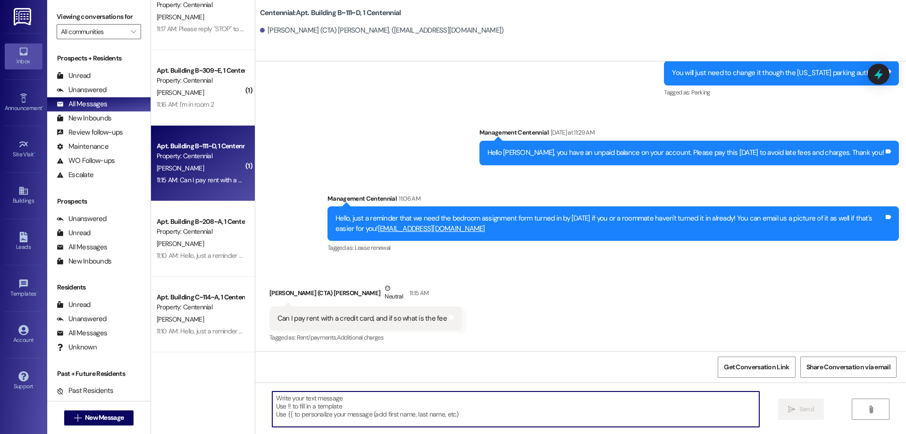
scroll to position [283, 0]
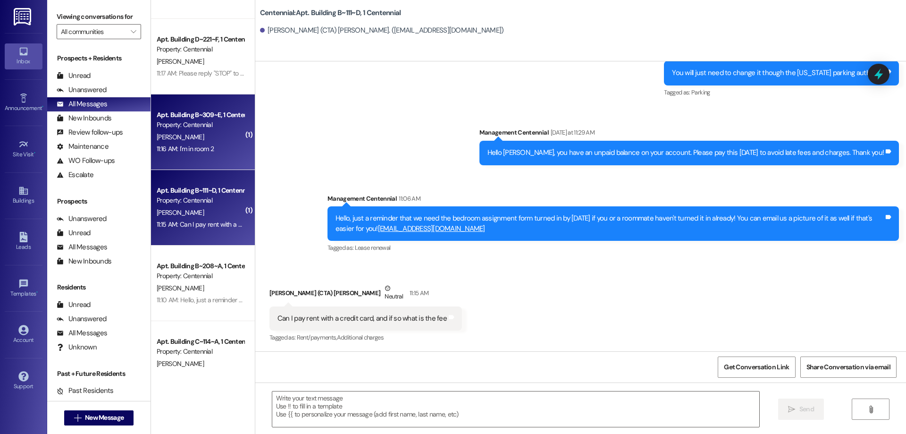
click at [225, 147] on div "11:16 AM: I'm in room 2 11:16 AM: I'm in room 2" at bounding box center [200, 149] width 89 height 12
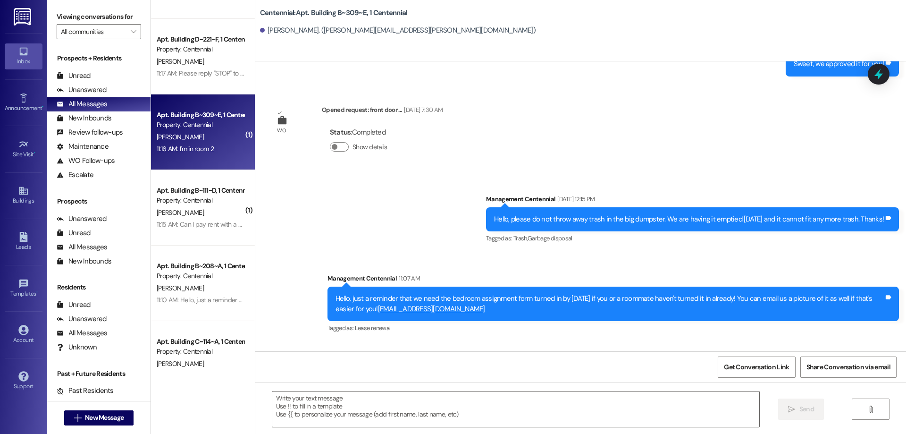
scroll to position [19911, 0]
click at [312, 404] on textarea at bounding box center [515, 408] width 487 height 35
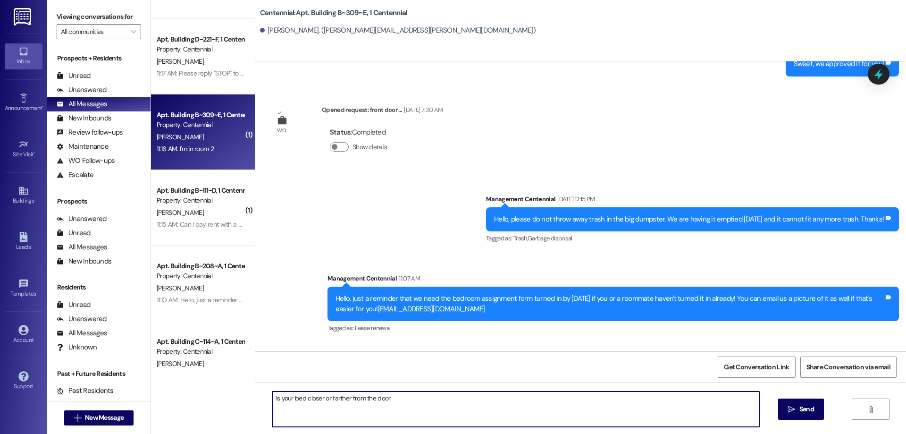
type textarea "Is your bed closer or farther from the door?"
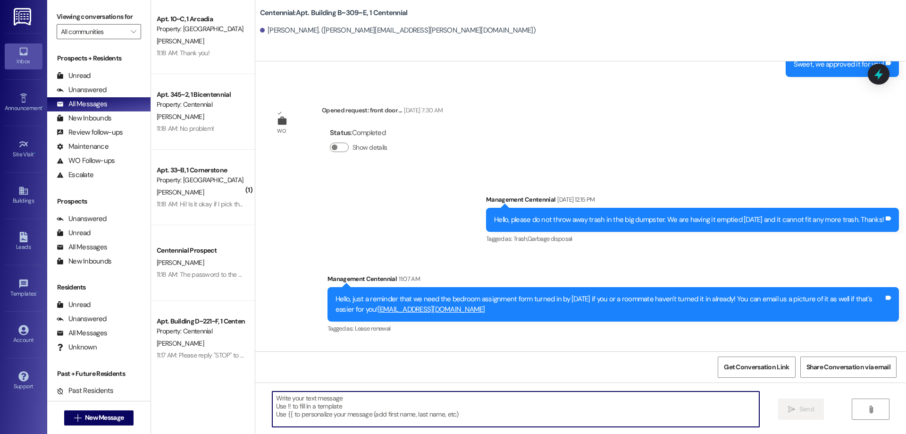
scroll to position [0, 0]
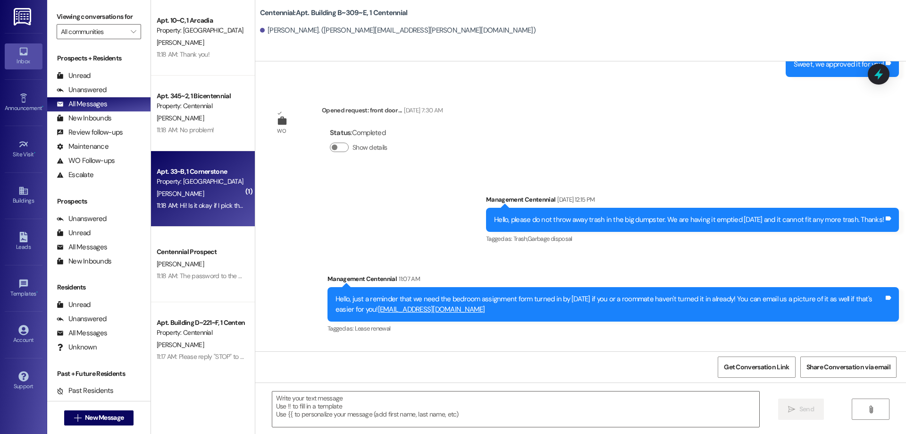
click at [218, 201] on div "11:18 AM: Hi! Is it okay if I pick them up around 2pm [DATE]? 11:18 AM: Hi! Is …" at bounding box center [236, 205] width 158 height 8
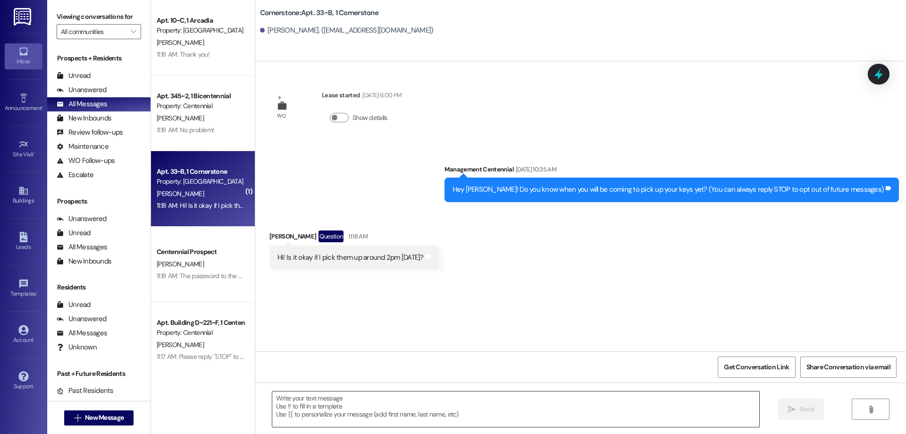
click at [374, 413] on textarea at bounding box center [515, 408] width 487 height 35
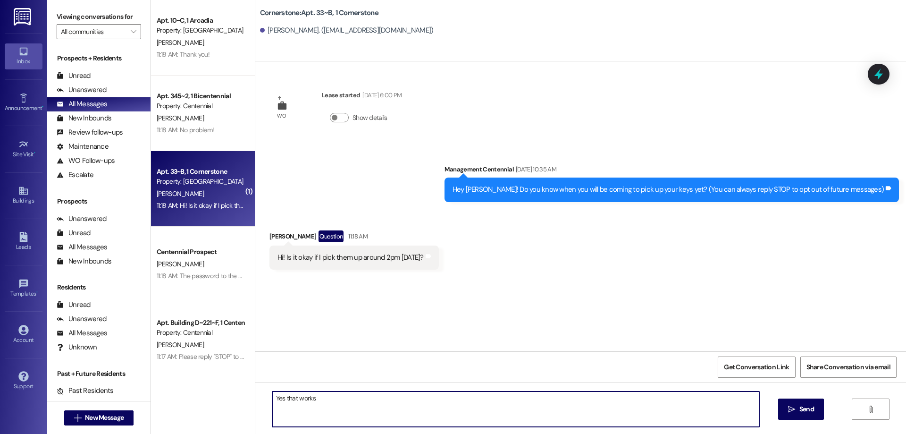
type textarea "Yes that works!"
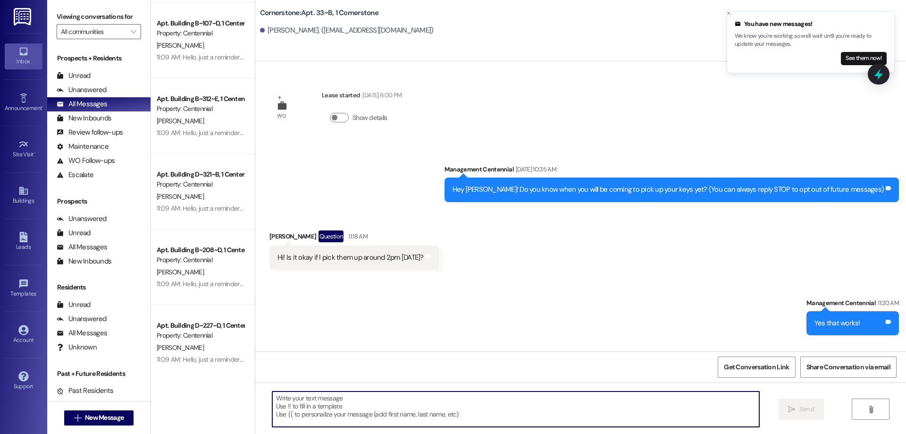
scroll to position [2171, 0]
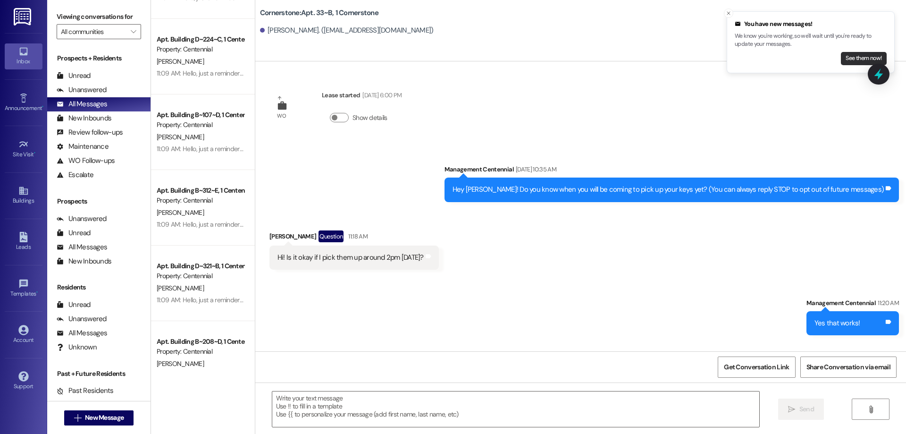
click at [848, 63] on button "See them now!" at bounding box center [864, 58] width 46 height 13
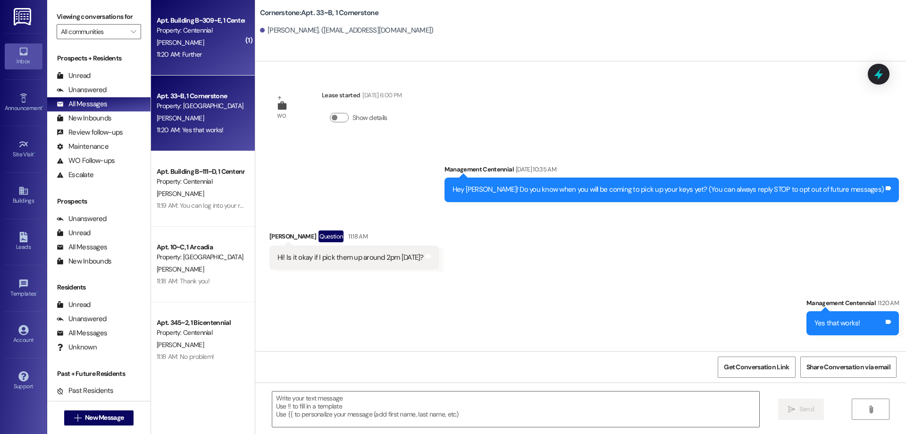
click at [196, 28] on div "Property: Centennial" at bounding box center [200, 30] width 87 height 10
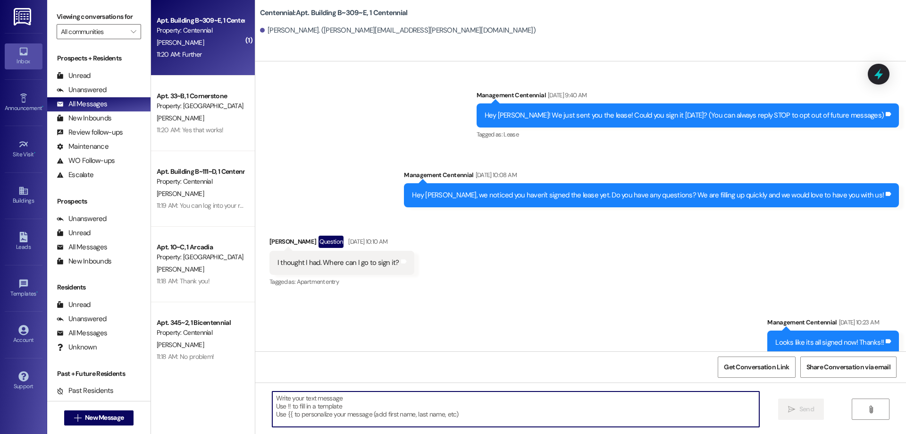
click at [391, 407] on textarea at bounding box center [515, 408] width 487 height 35
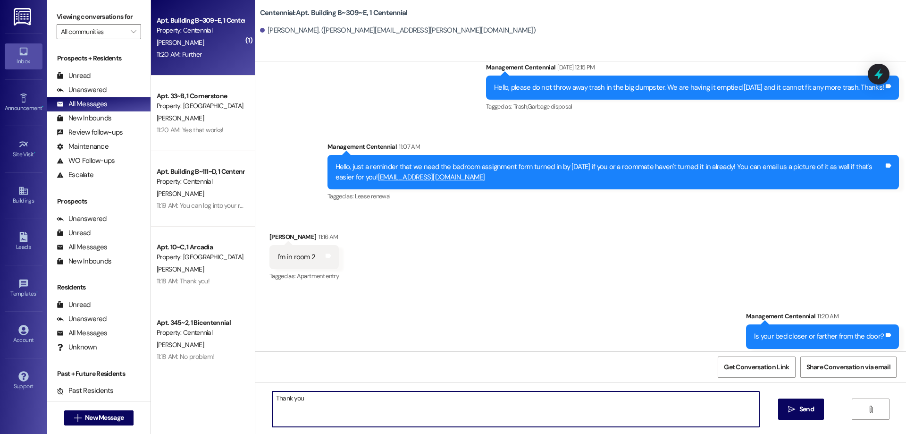
type textarea "Thank you!"
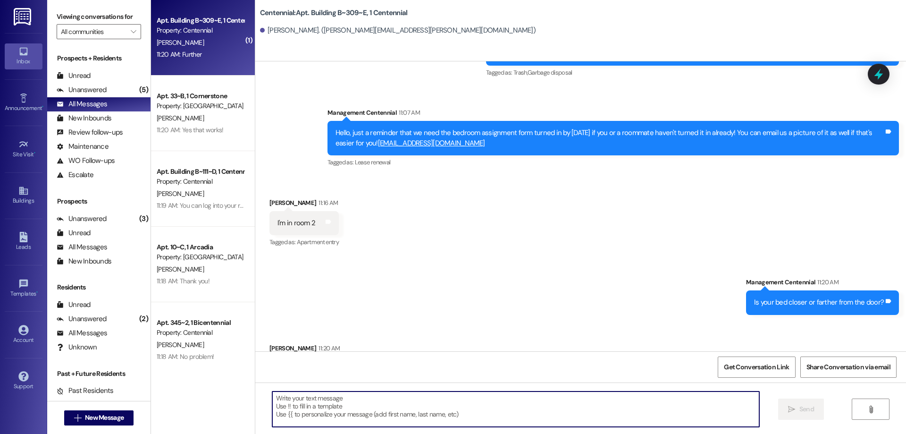
scroll to position [20109, 0]
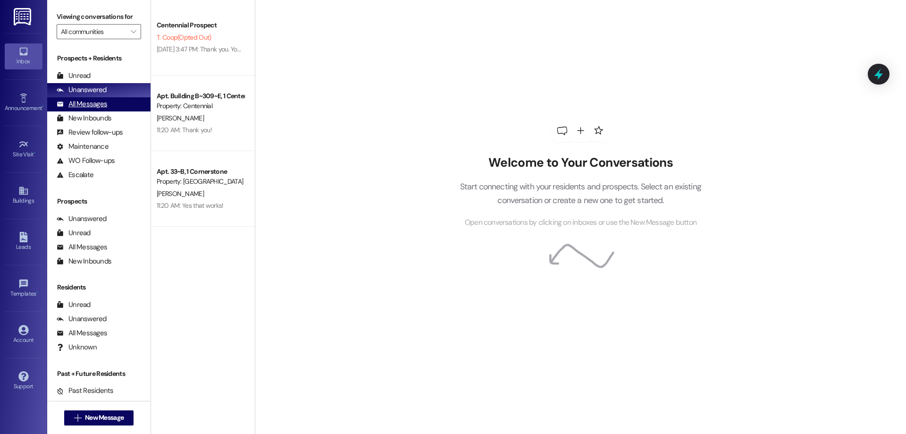
click at [89, 103] on div "All Messages" at bounding box center [82, 104] width 50 height 10
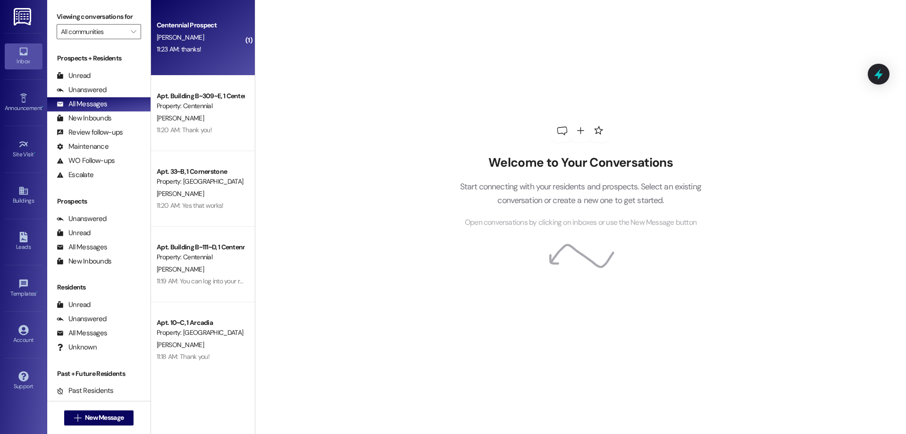
click at [220, 47] on div "11:23 AM: thanks! 11:23 AM: thanks!" at bounding box center [200, 49] width 89 height 12
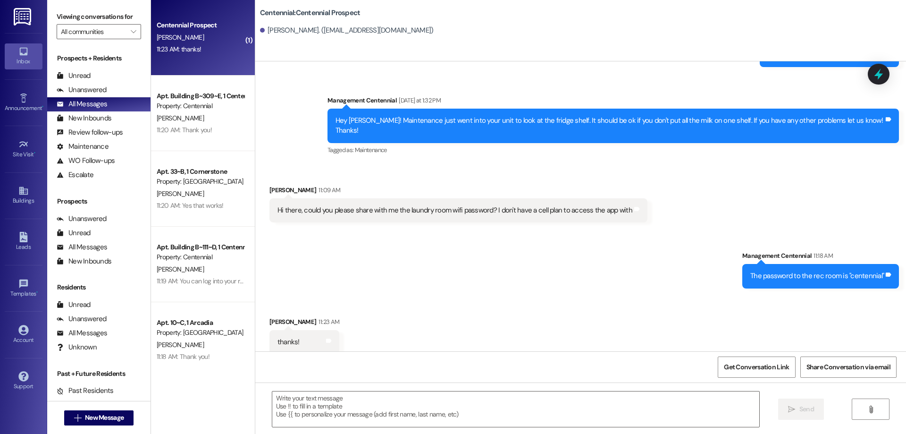
scroll to position [1004, 0]
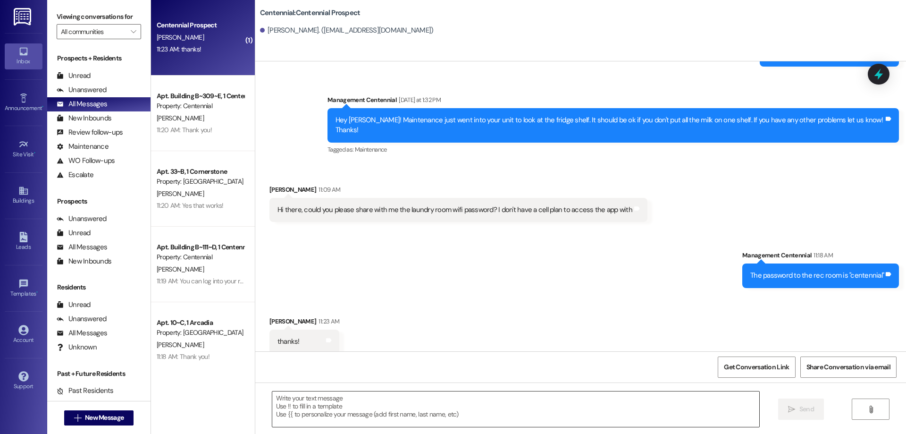
click at [329, 403] on textarea at bounding box center [515, 408] width 487 height 35
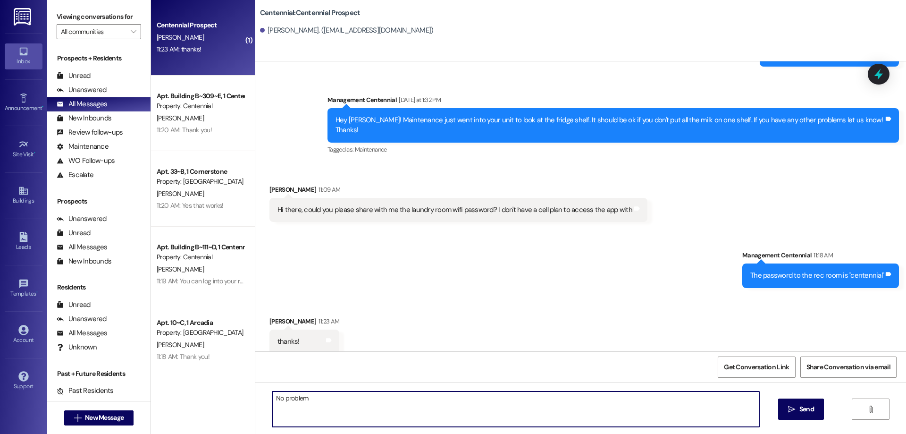
type textarea "No problem!"
